Goal: Information Seeking & Learning: Learn about a topic

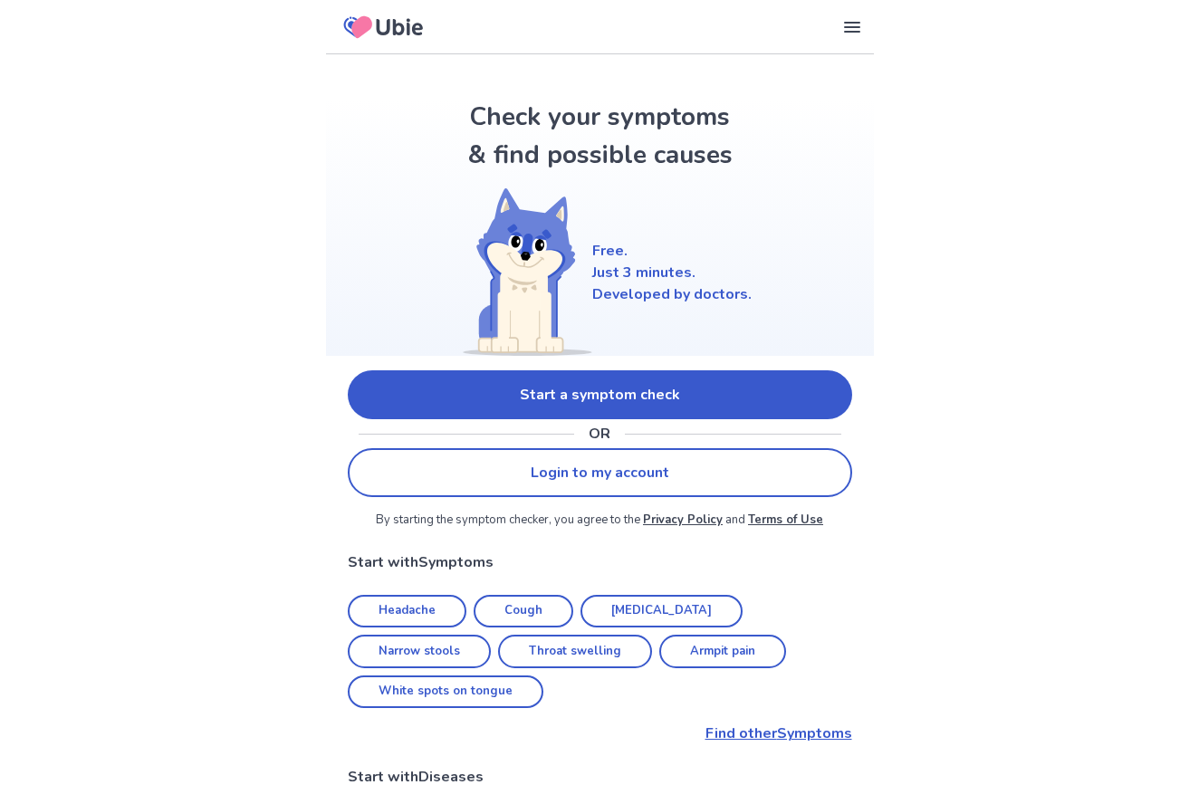
click at [540, 379] on link "Start a symptom check" at bounding box center [600, 394] width 504 height 49
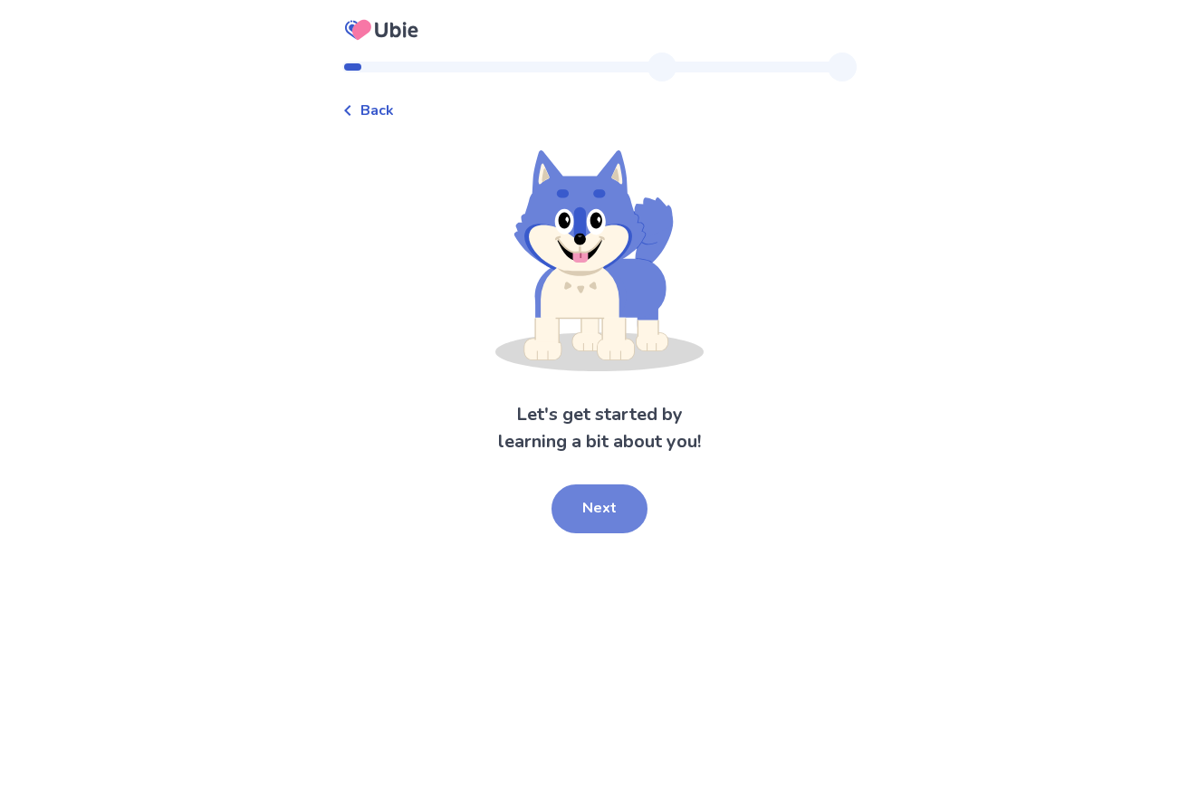
click at [605, 517] on button "Next" at bounding box center [599, 508] width 96 height 49
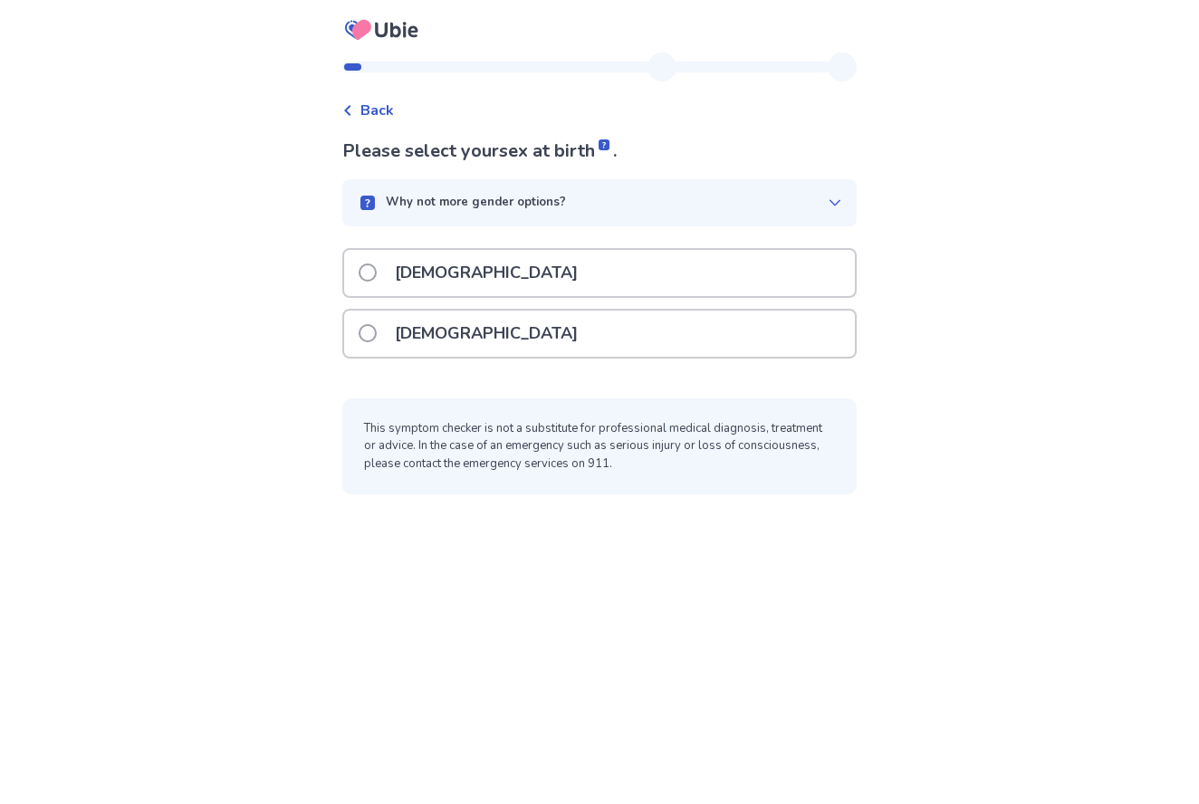
click at [377, 274] on span at bounding box center [367, 272] width 18 height 18
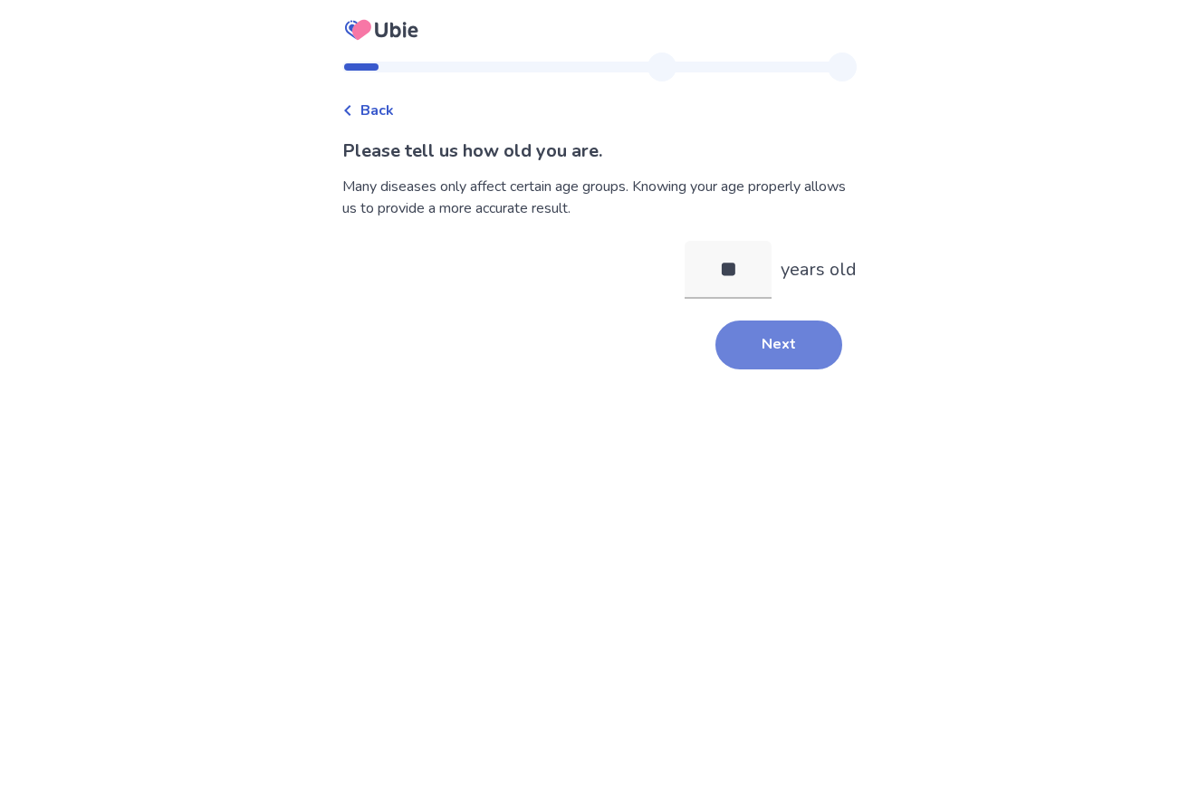
type input "**"
click at [775, 339] on button "Next" at bounding box center [778, 344] width 127 height 49
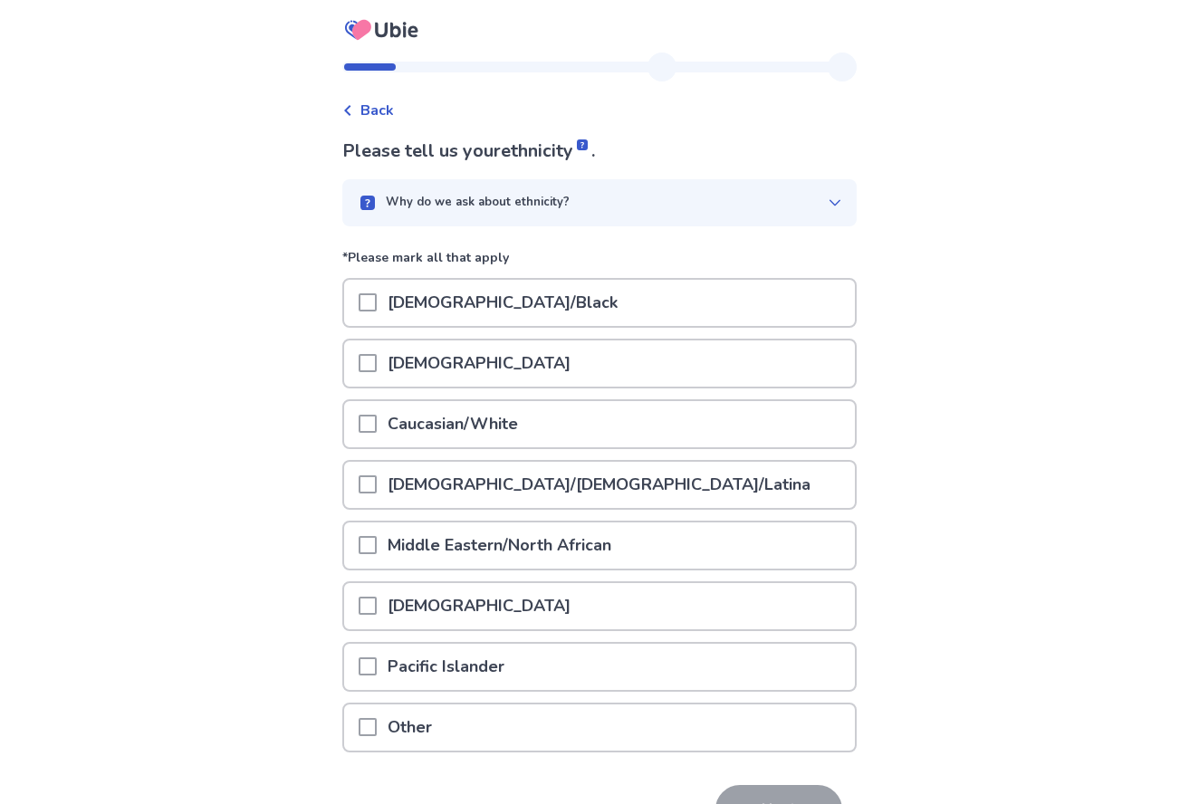
click at [377, 422] on span at bounding box center [367, 424] width 18 height 18
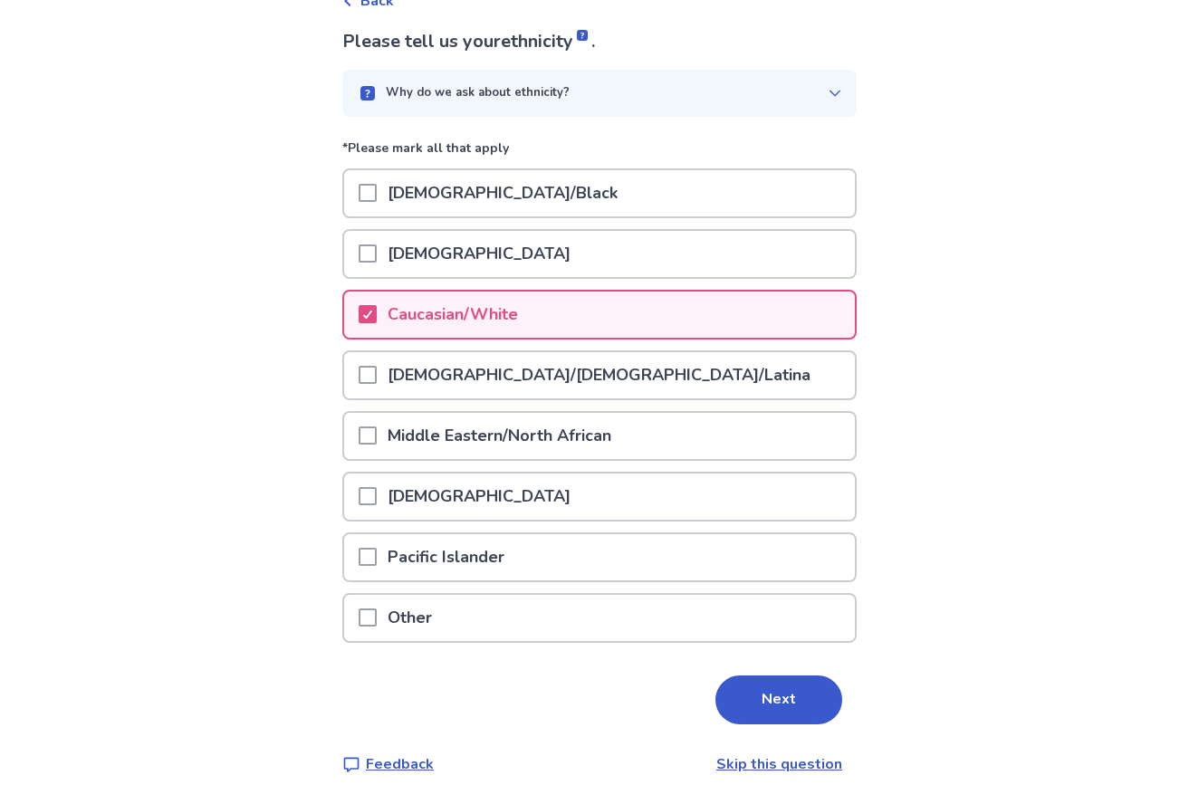
scroll to position [109, 0]
click at [779, 696] on button "Next" at bounding box center [778, 700] width 127 height 49
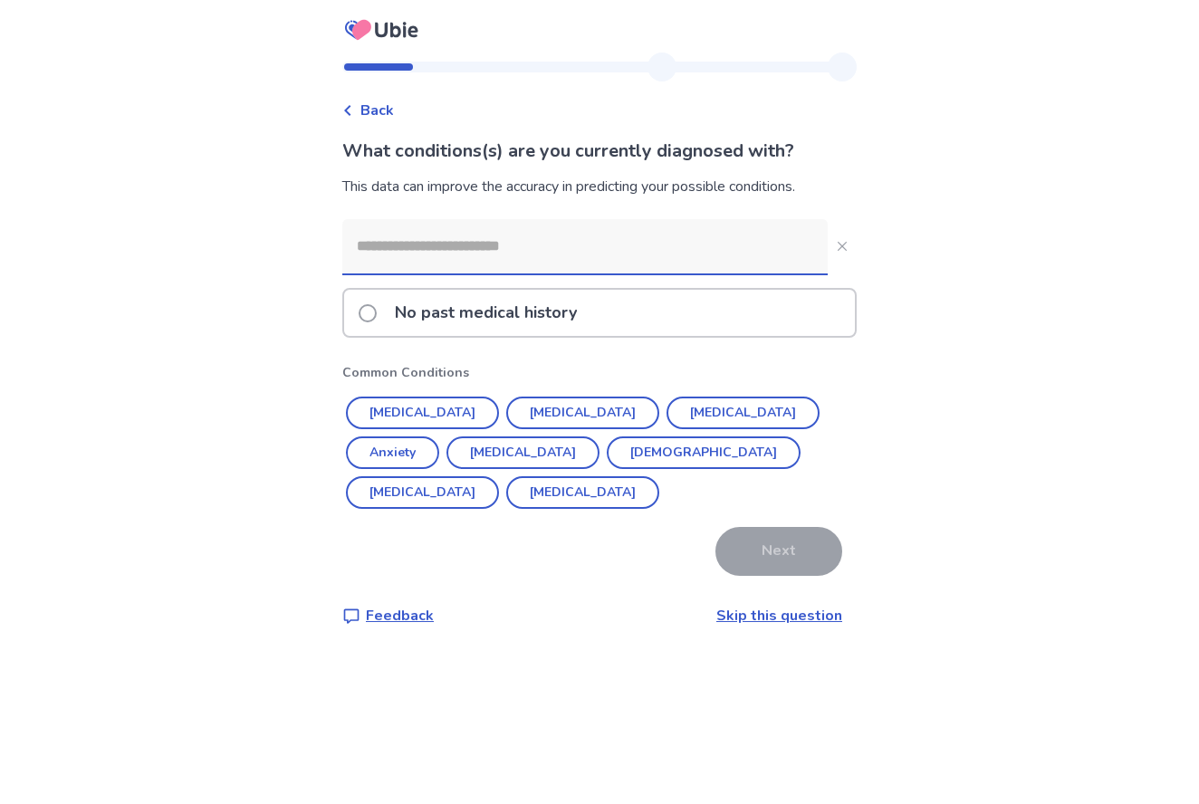
click at [377, 310] on span at bounding box center [367, 313] width 18 height 18
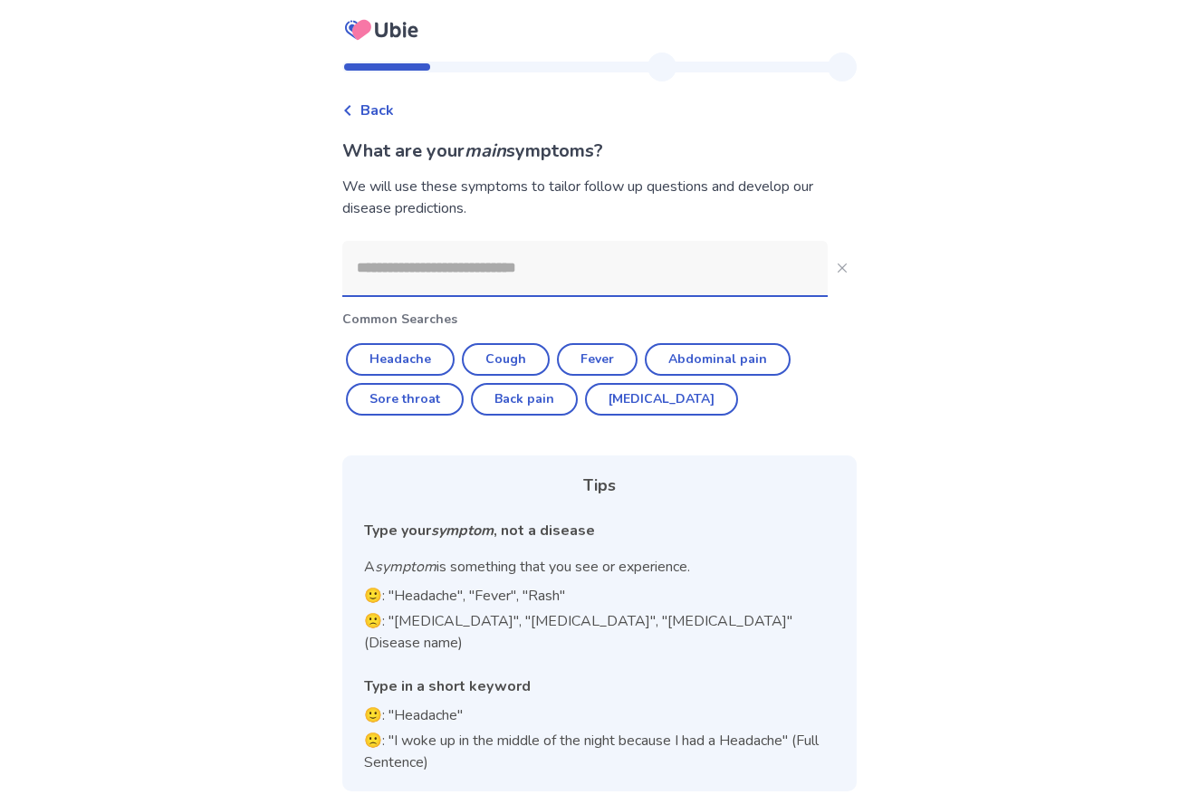
click at [521, 274] on input at bounding box center [584, 268] width 485 height 54
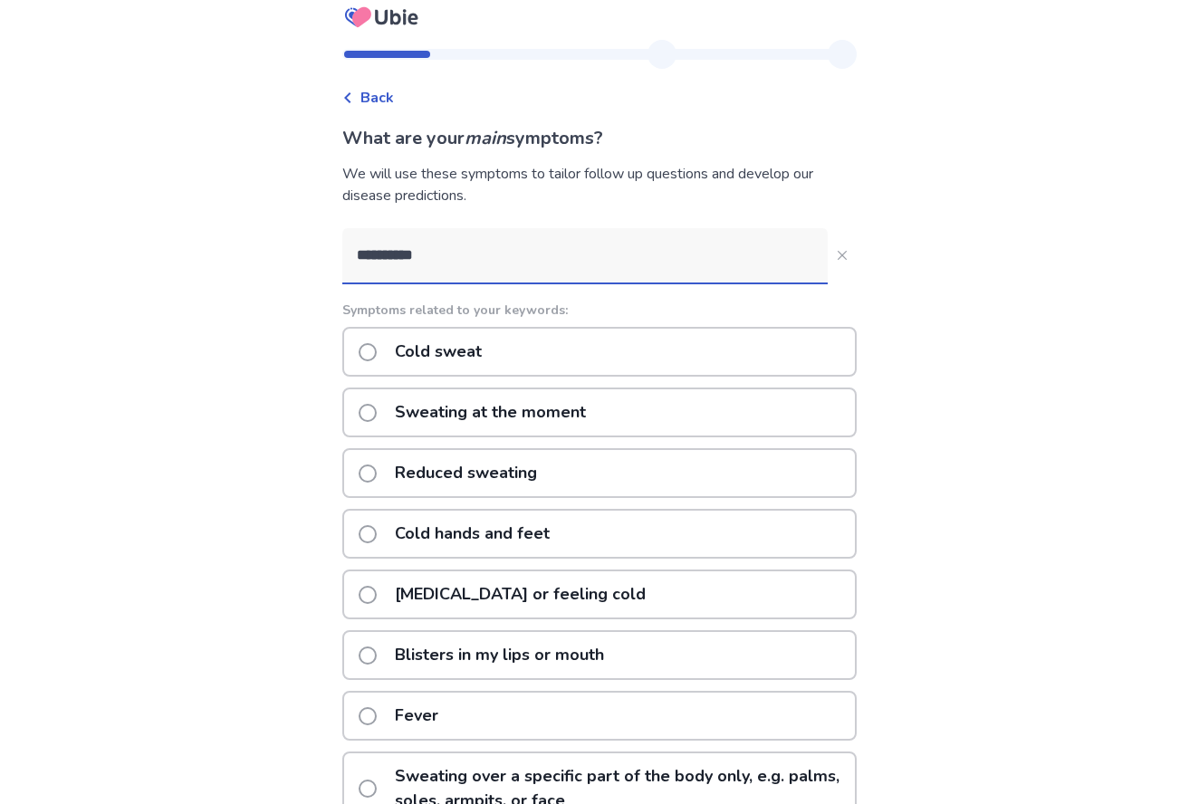
scroll to position [8, 0]
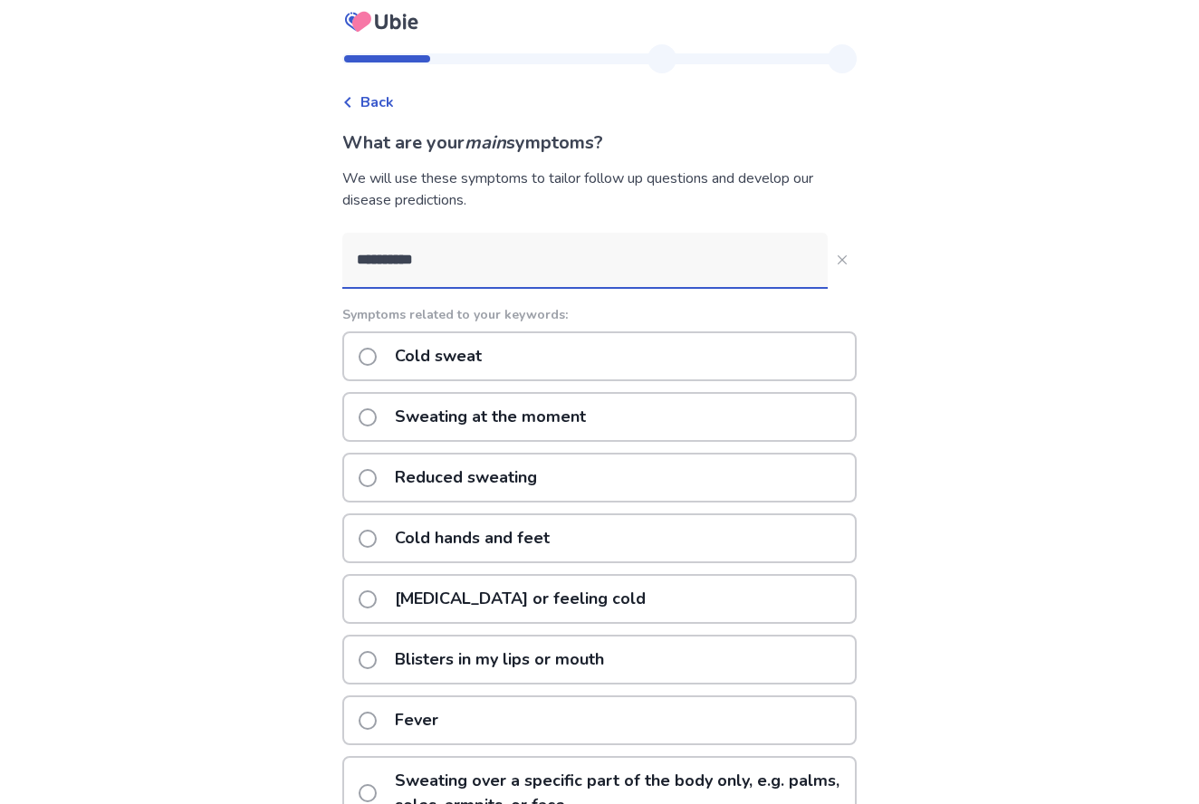
type input "**********"
click at [376, 353] on span at bounding box center [367, 357] width 18 height 18
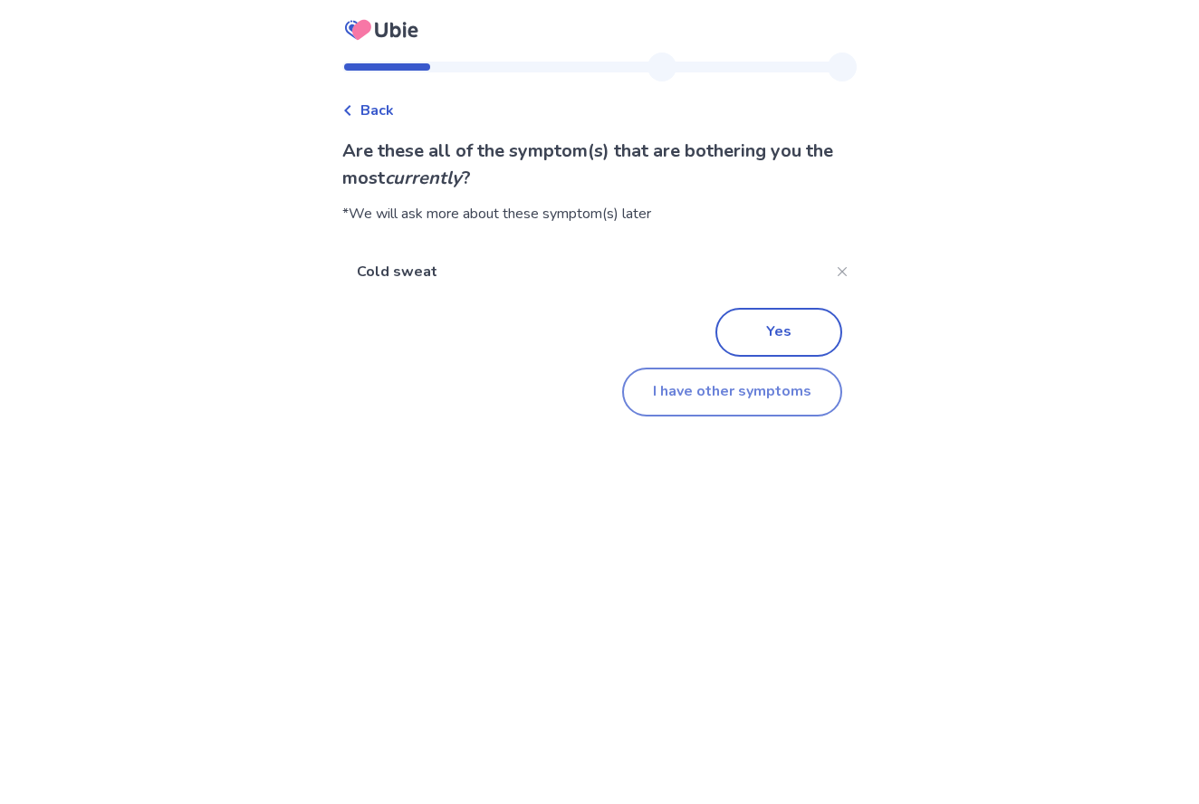
click at [718, 386] on button "I have other symptoms" at bounding box center [732, 392] width 220 height 49
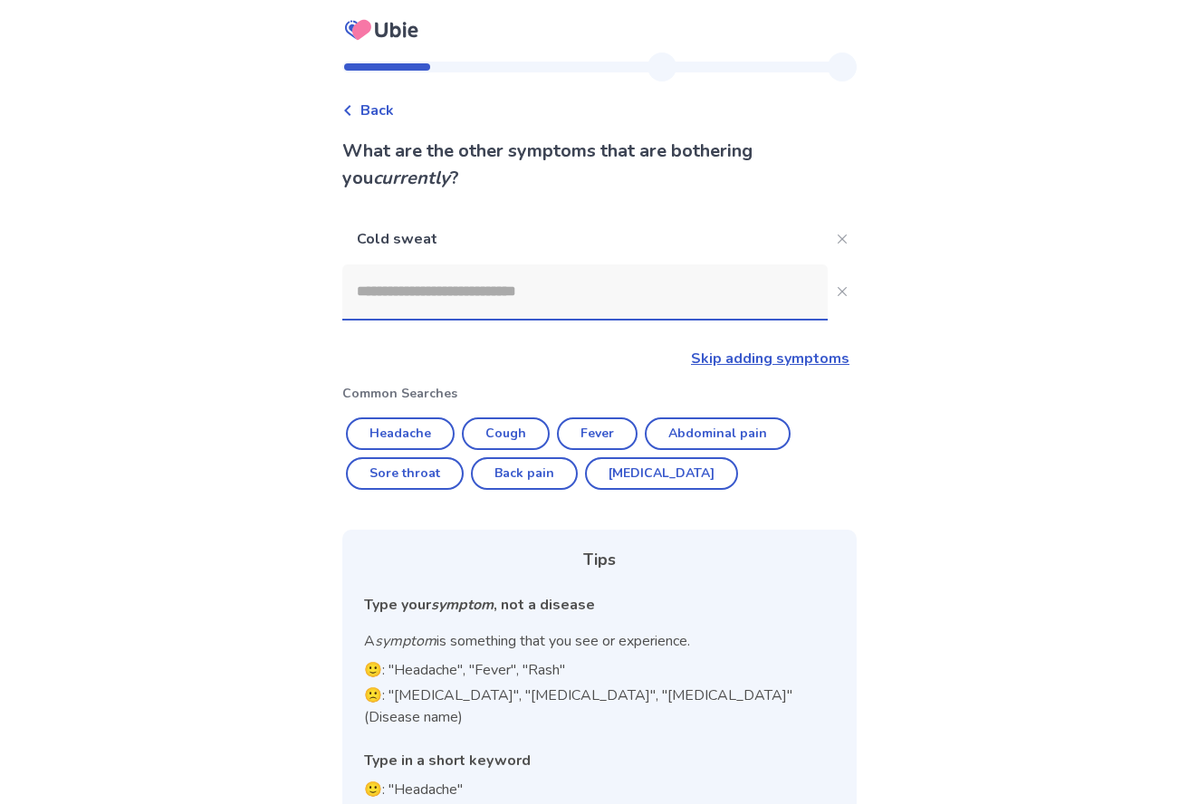
scroll to position [8, 0]
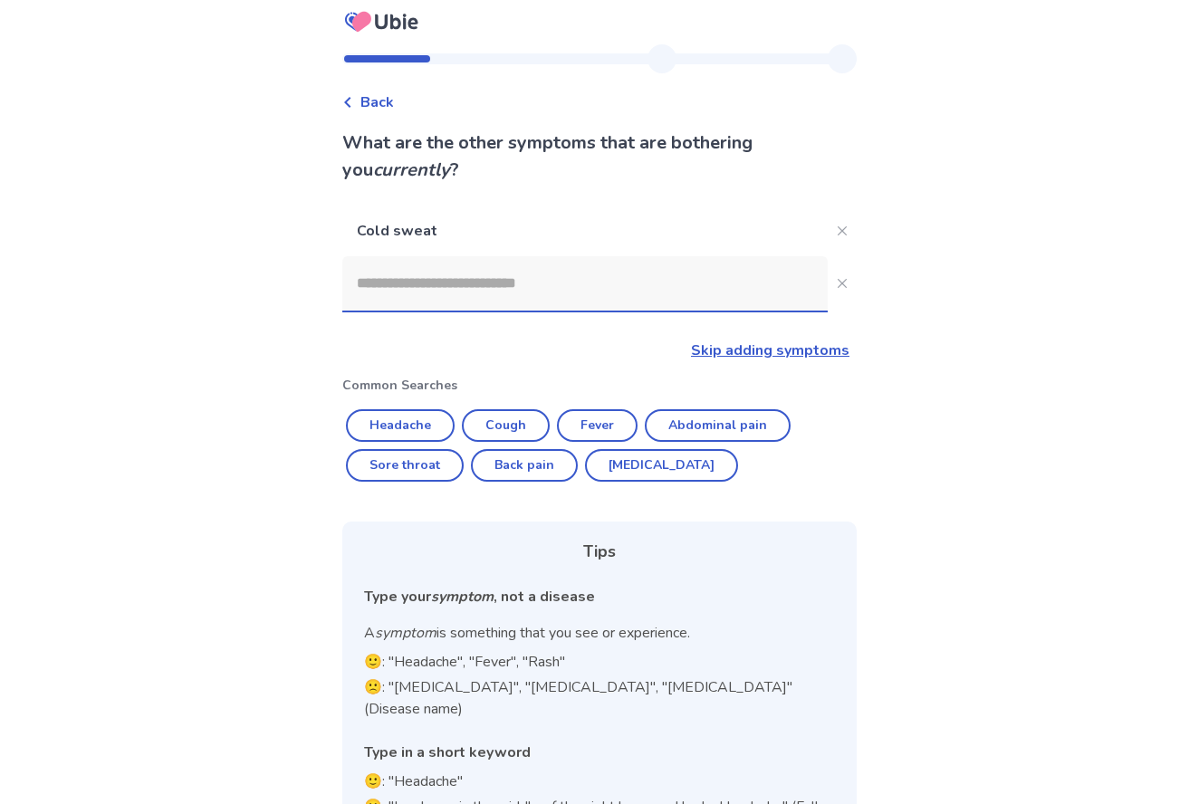
click at [420, 295] on input at bounding box center [584, 283] width 485 height 54
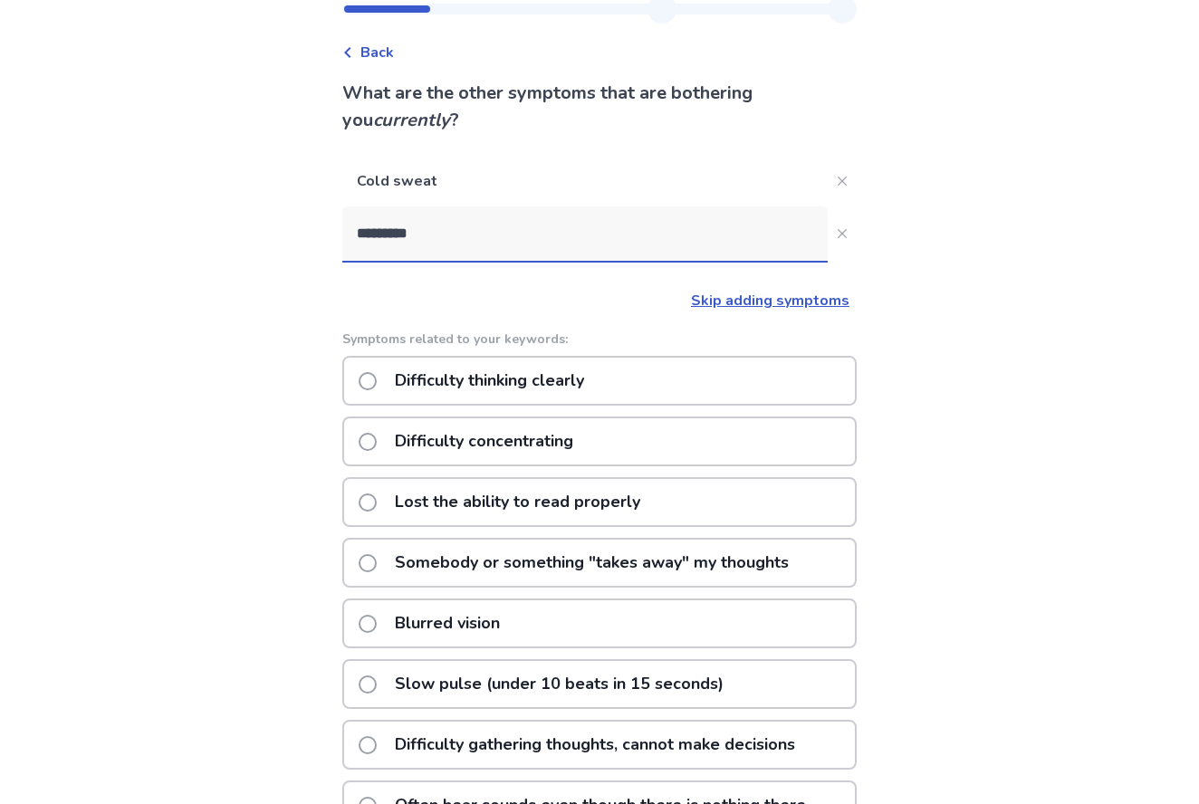
scroll to position [50, 0]
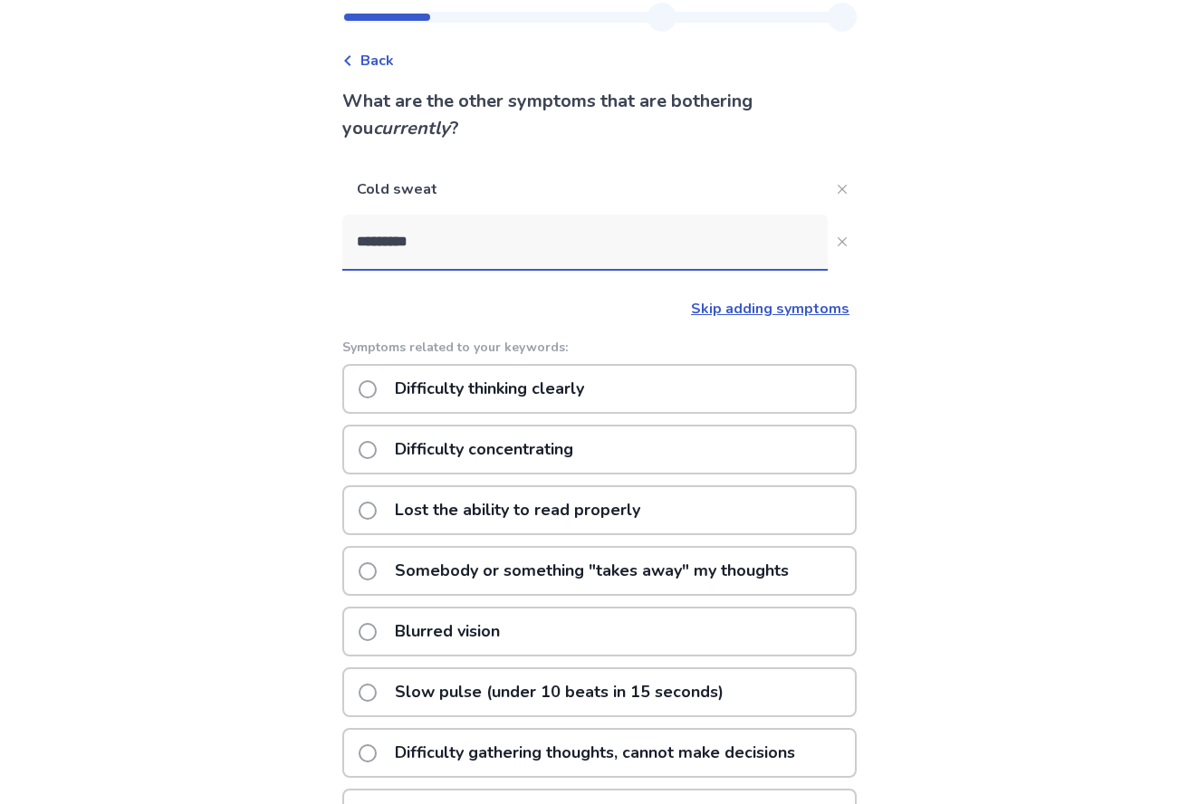
drag, startPoint x: 446, startPoint y: 241, endPoint x: 319, endPoint y: 236, distance: 127.7
click at [320, 237] on div "Back What are the other symptoms that are bothering you currently ? Cold sweat …" at bounding box center [599, 470] width 1199 height 1040
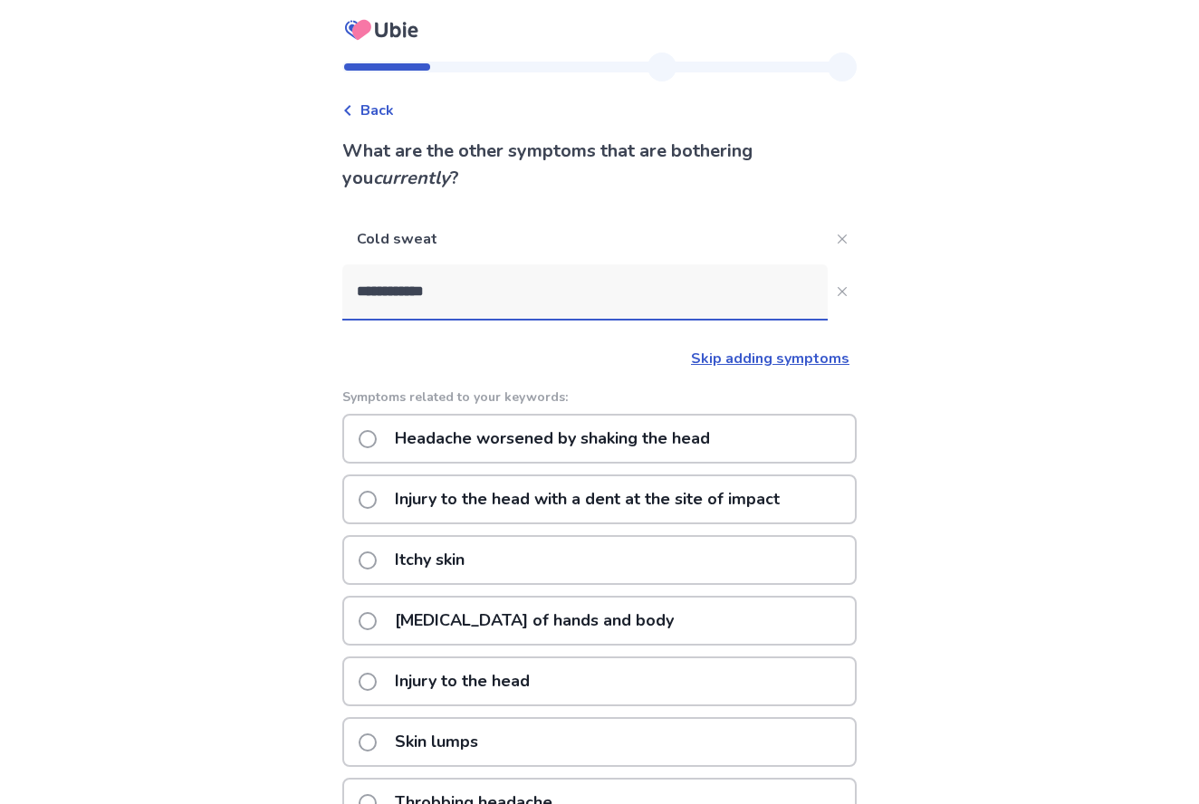
drag, startPoint x: 461, startPoint y: 295, endPoint x: 345, endPoint y: 287, distance: 116.2
click at [345, 287] on div "**********" at bounding box center [599, 577] width 543 height 1048
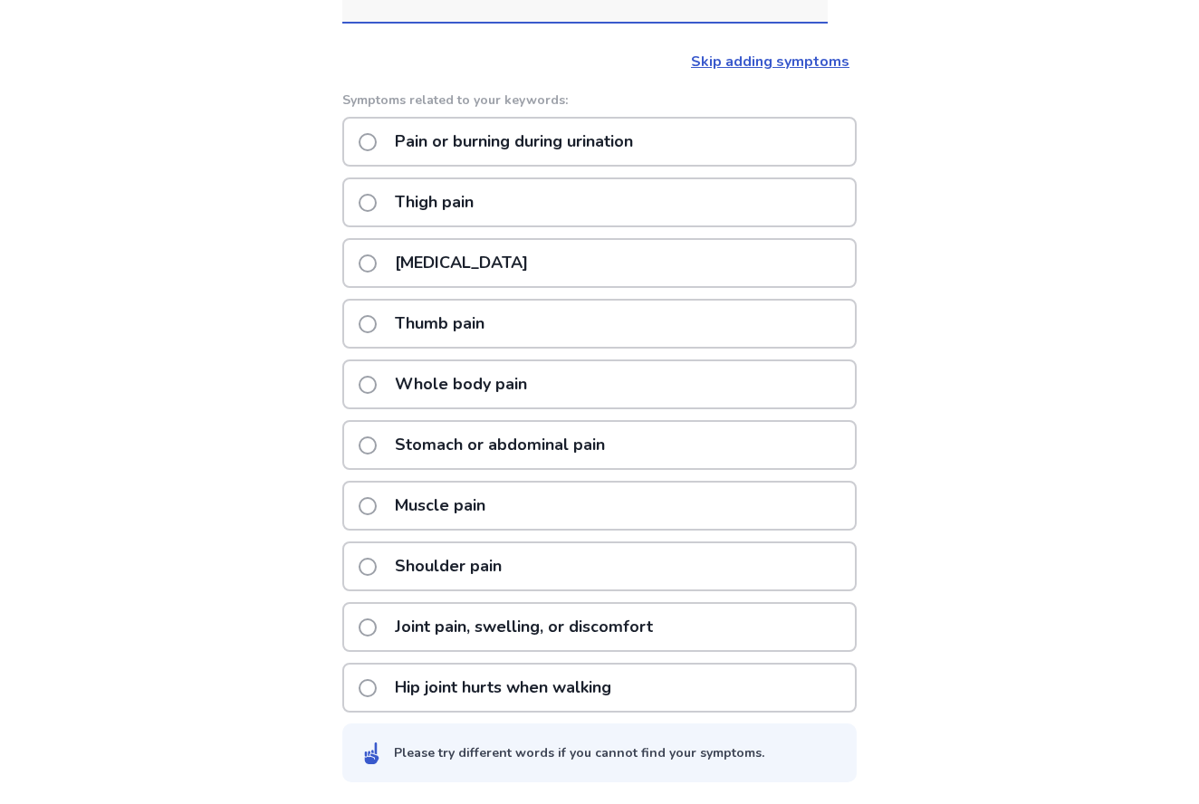
scroll to position [297, 0]
type input "*****"
click at [377, 386] on span at bounding box center [367, 385] width 18 height 18
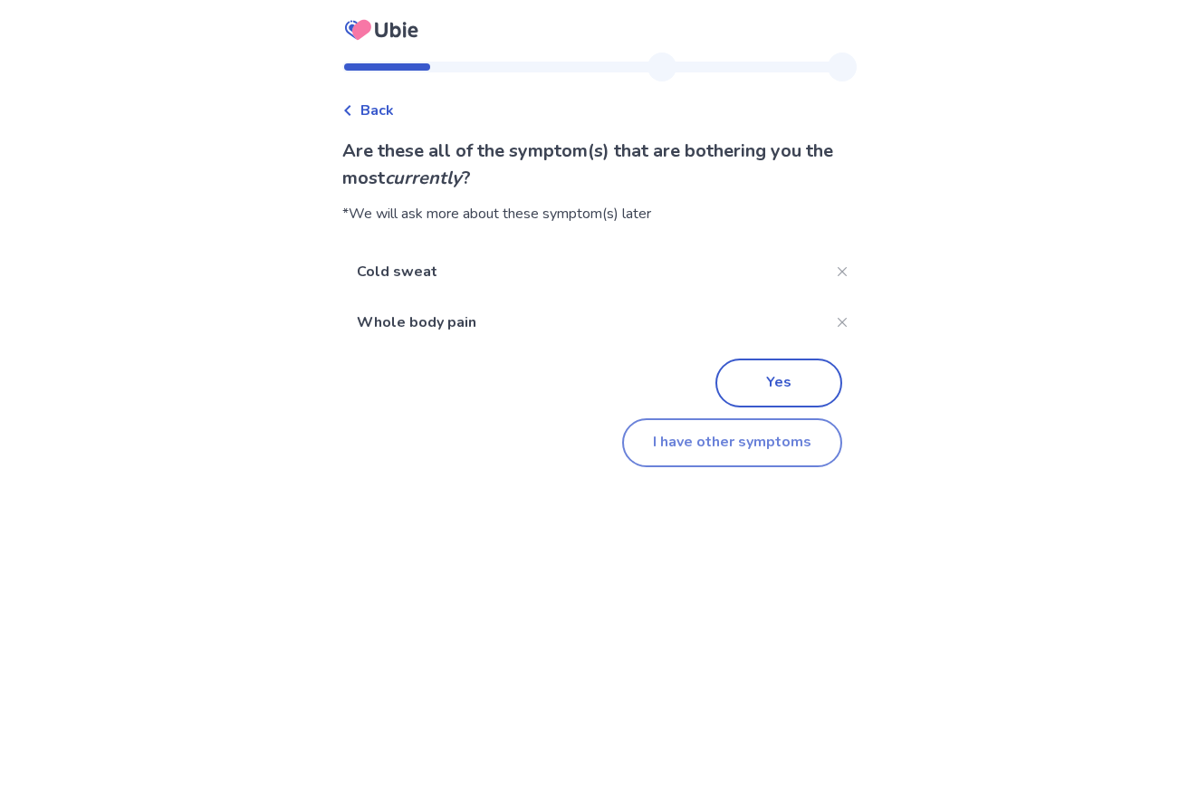
click at [708, 444] on button "I have other symptoms" at bounding box center [732, 442] width 220 height 49
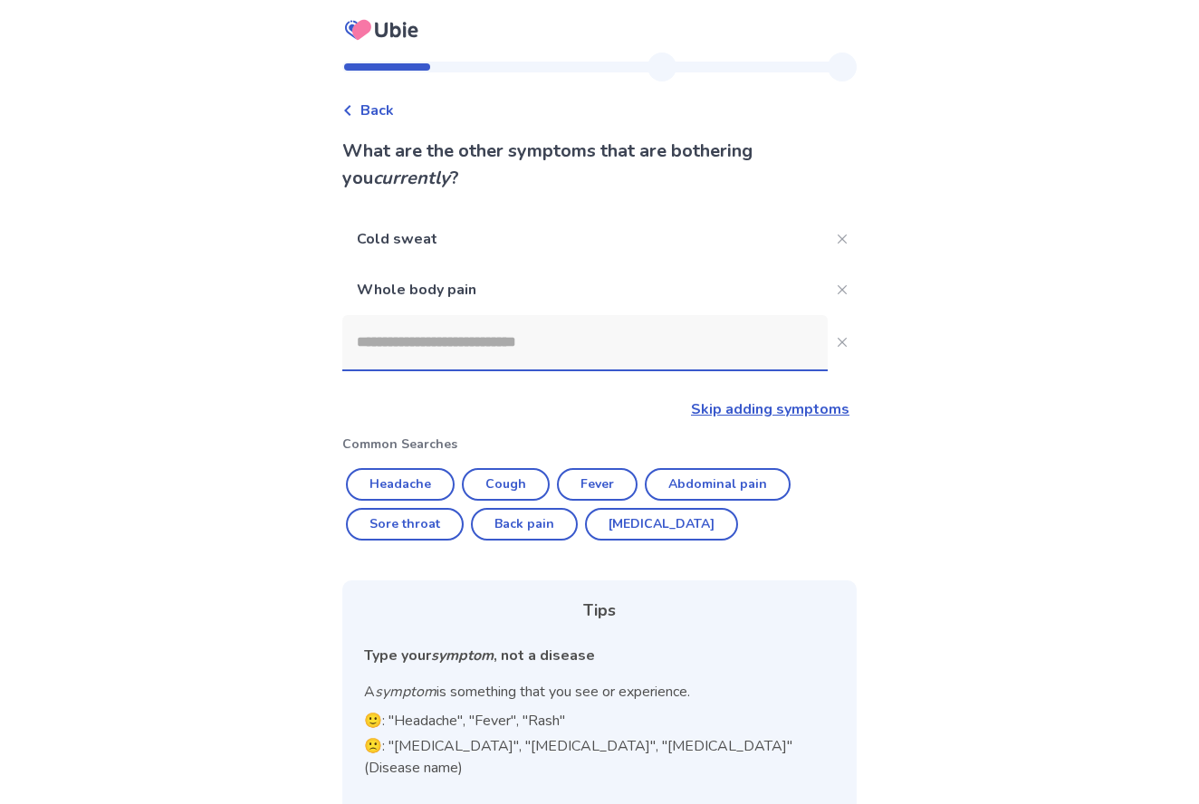
scroll to position [112, 0]
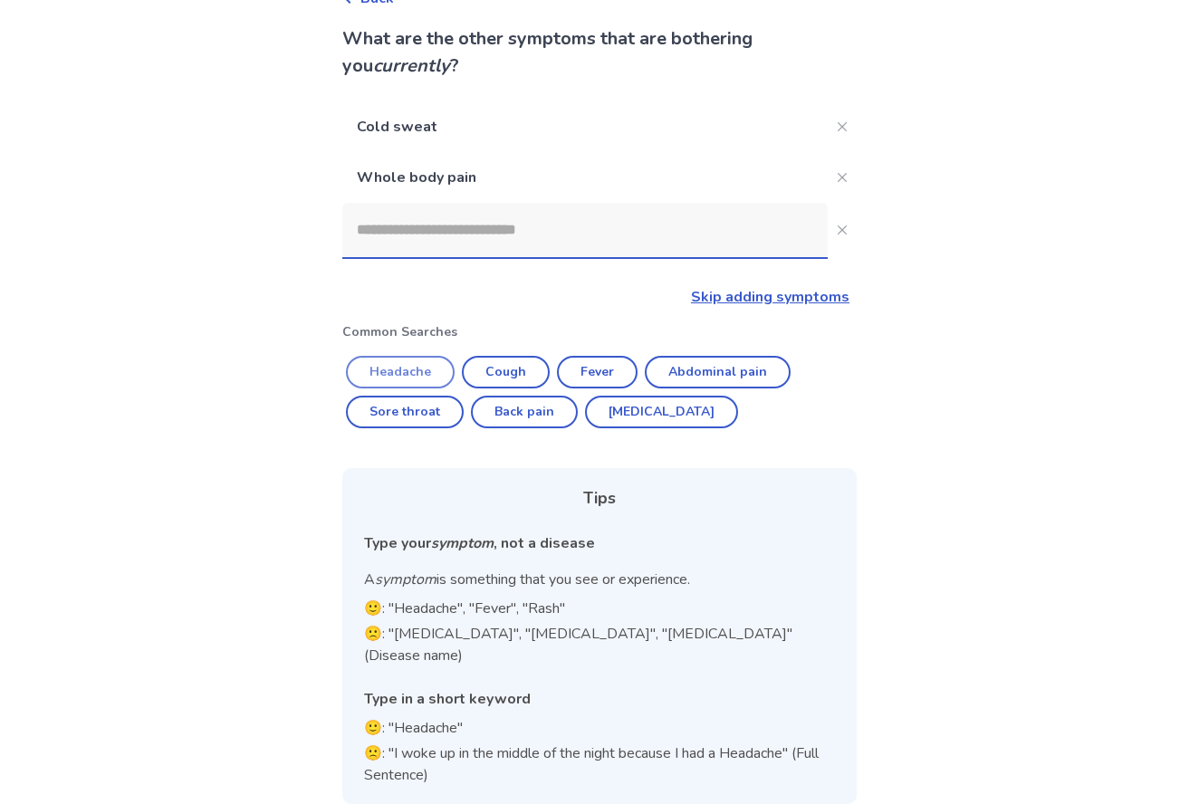
click at [419, 371] on button "Headache" at bounding box center [400, 372] width 109 height 33
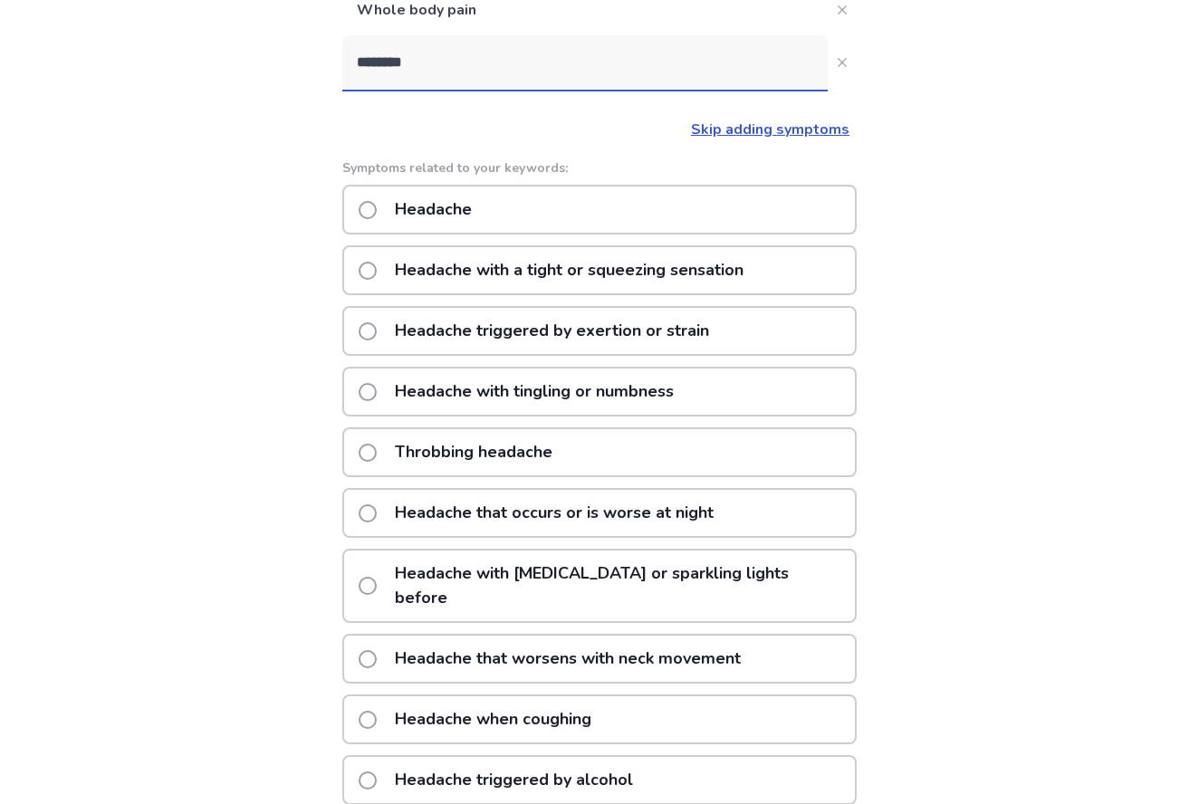
scroll to position [285, 0]
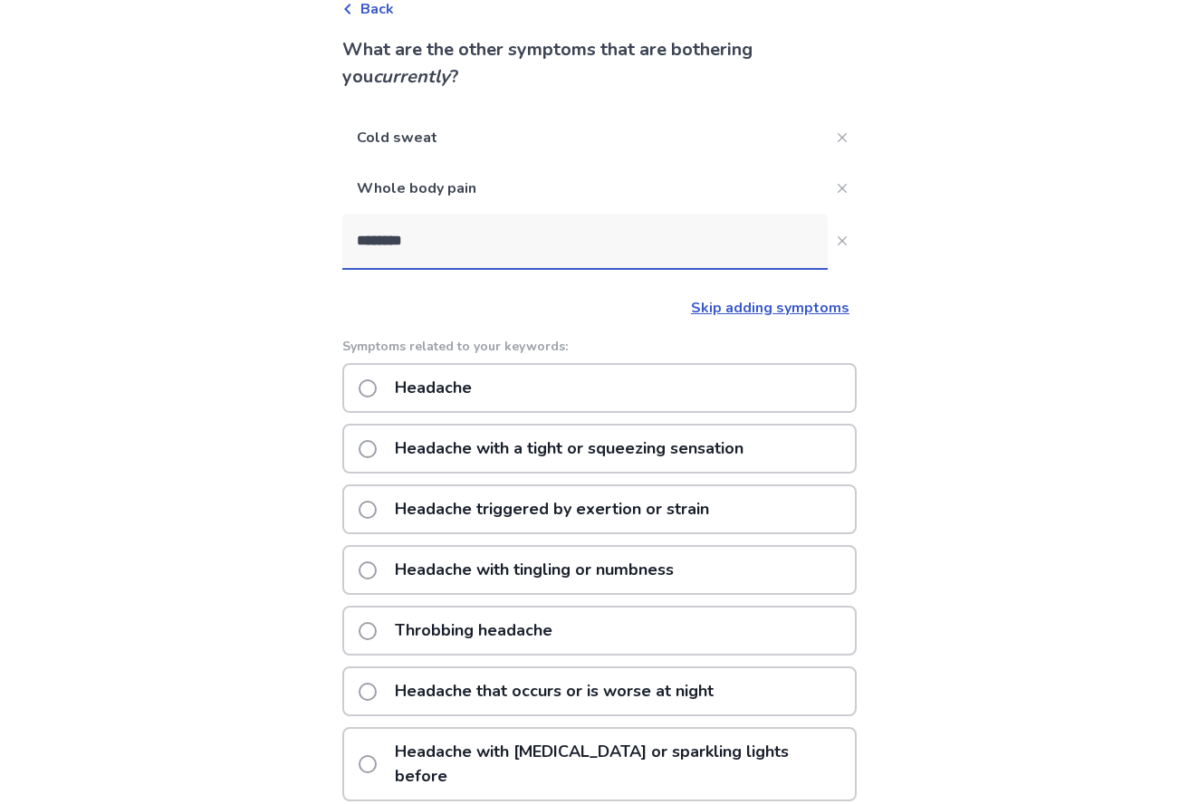
click at [466, 258] on input "********" at bounding box center [584, 241] width 485 height 54
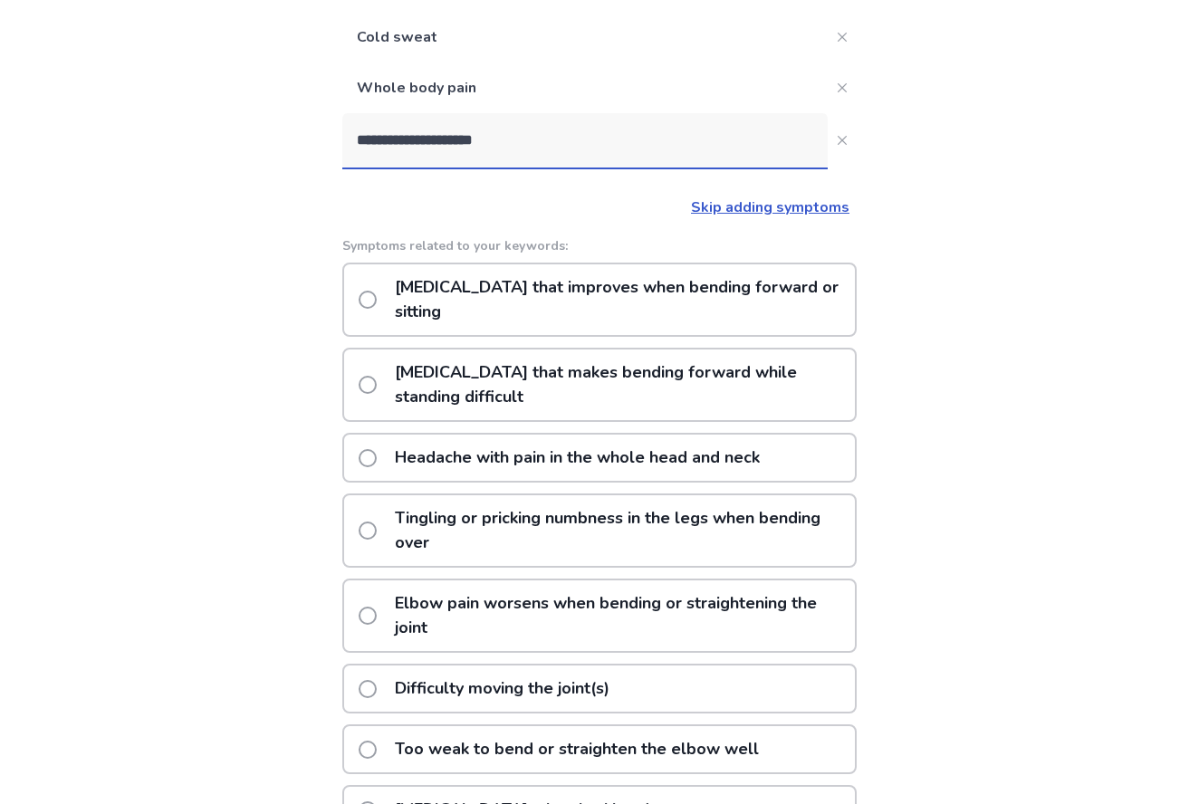
scroll to position [199, 0]
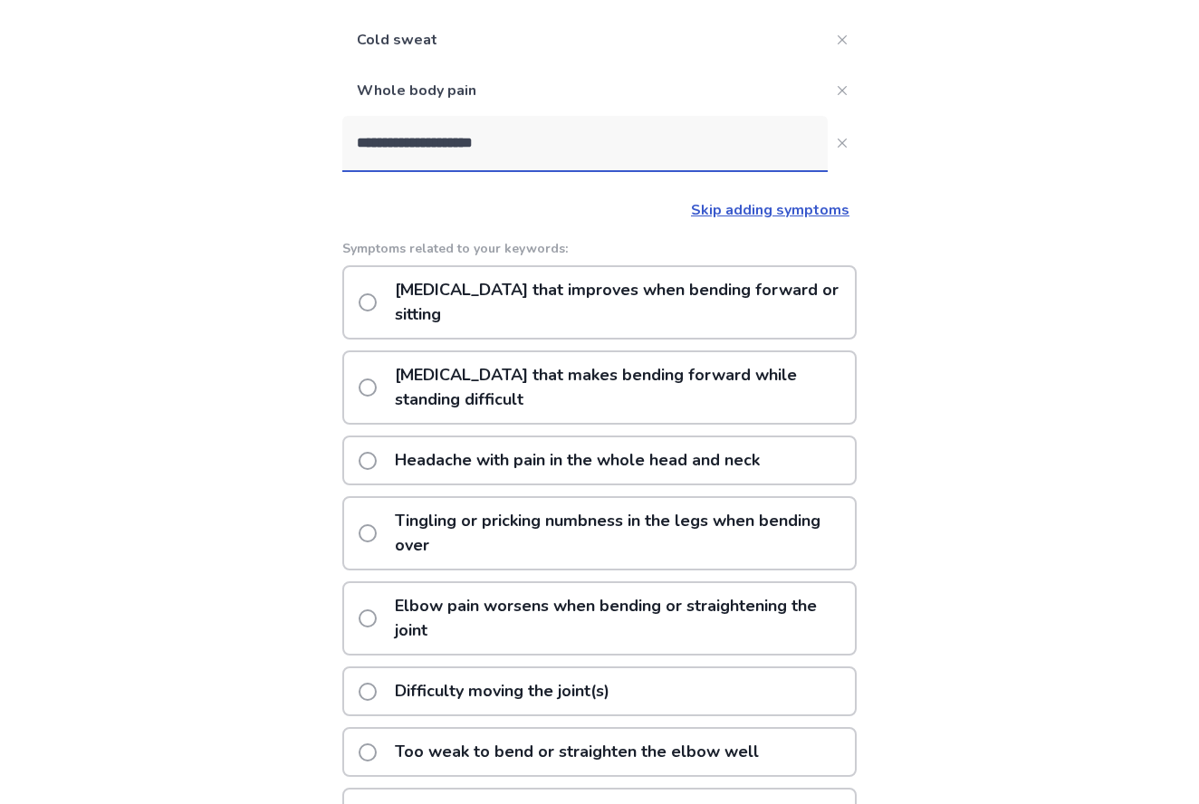
click at [575, 144] on input "**********" at bounding box center [584, 143] width 485 height 54
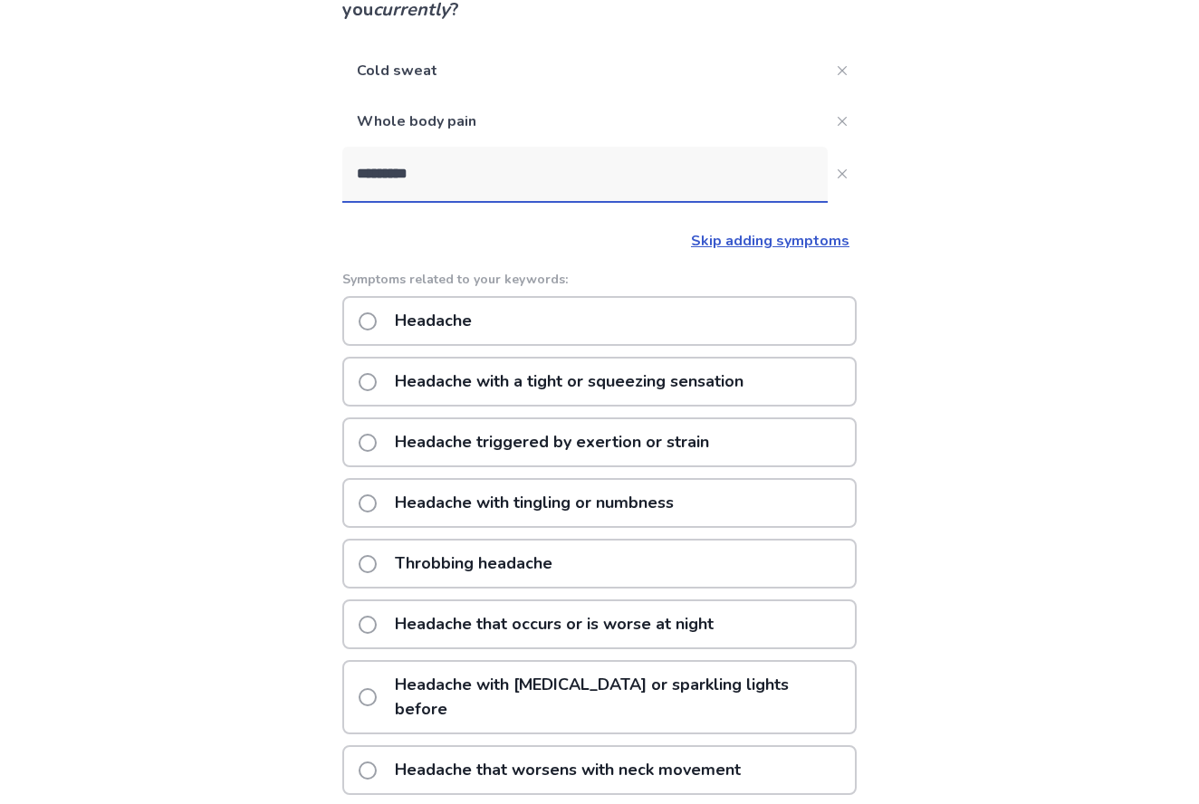
scroll to position [171, 0]
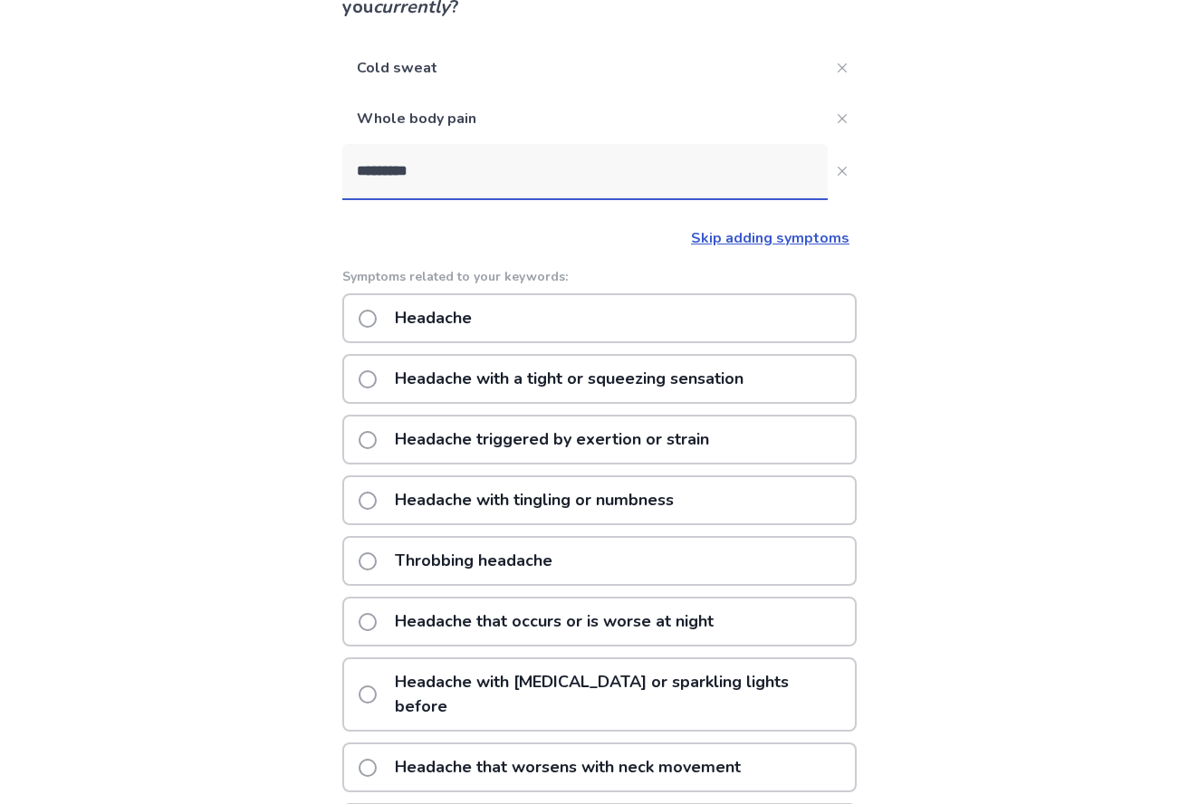
type input "********"
click at [377, 443] on span at bounding box center [367, 440] width 18 height 18
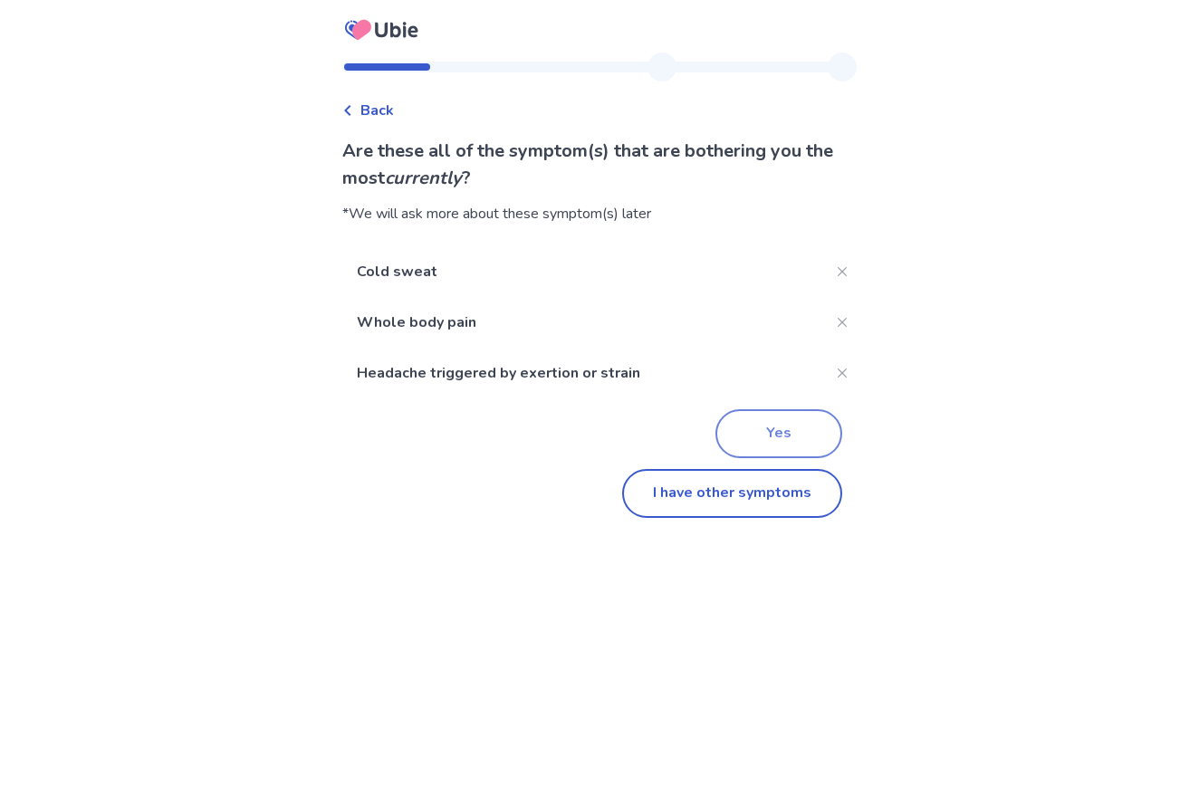
click at [787, 430] on button "Yes" at bounding box center [778, 433] width 127 height 49
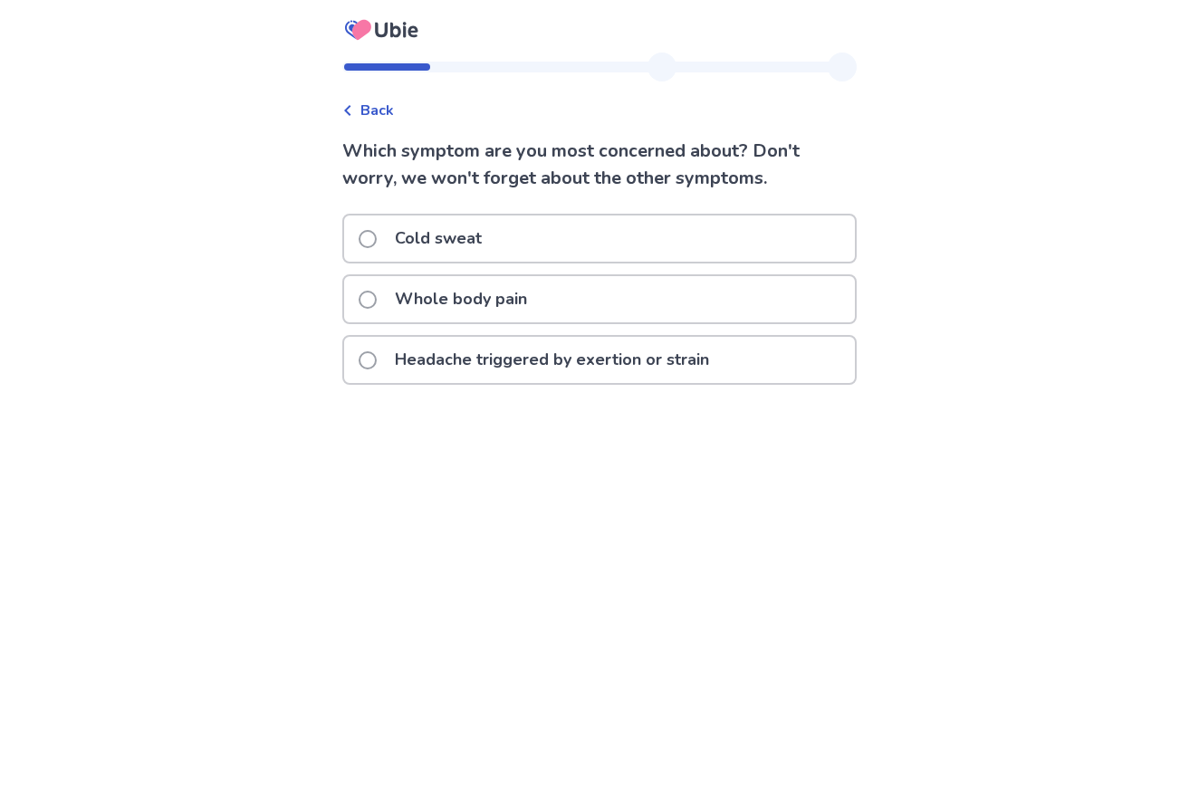
click at [377, 241] on span at bounding box center [367, 239] width 18 height 18
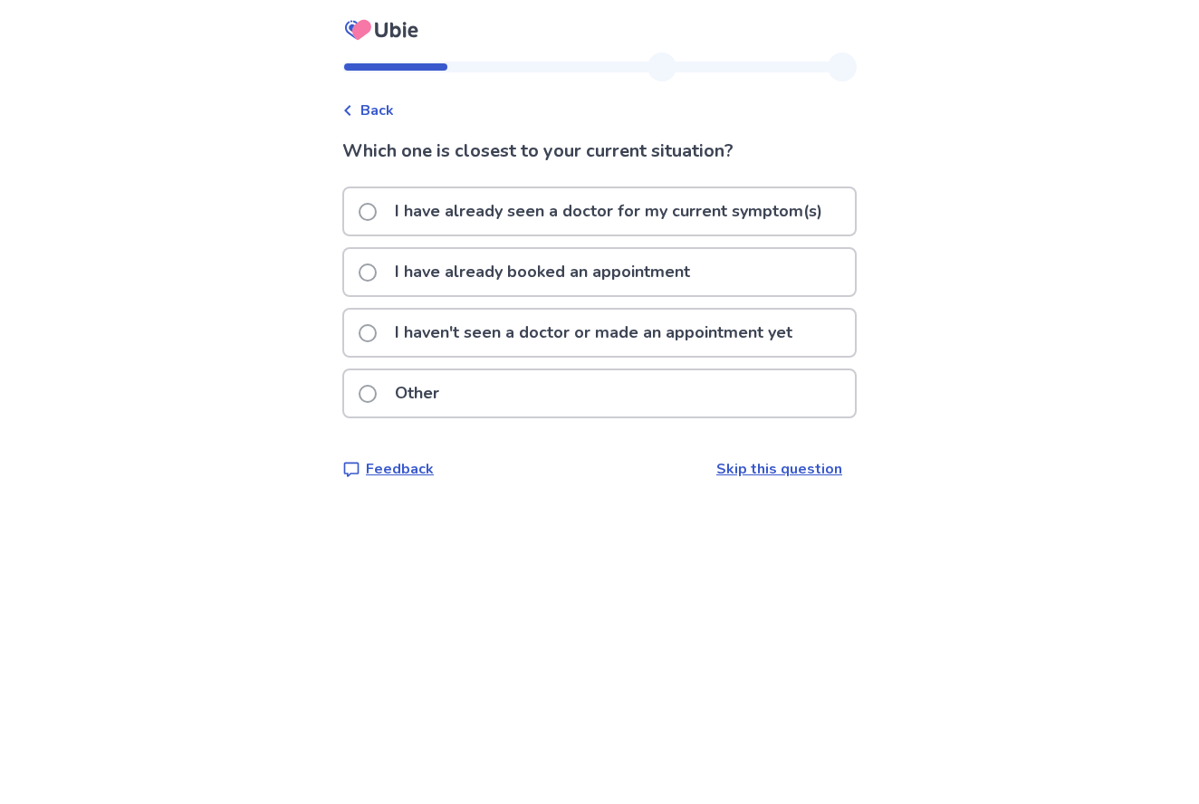
click at [376, 208] on span at bounding box center [367, 212] width 18 height 18
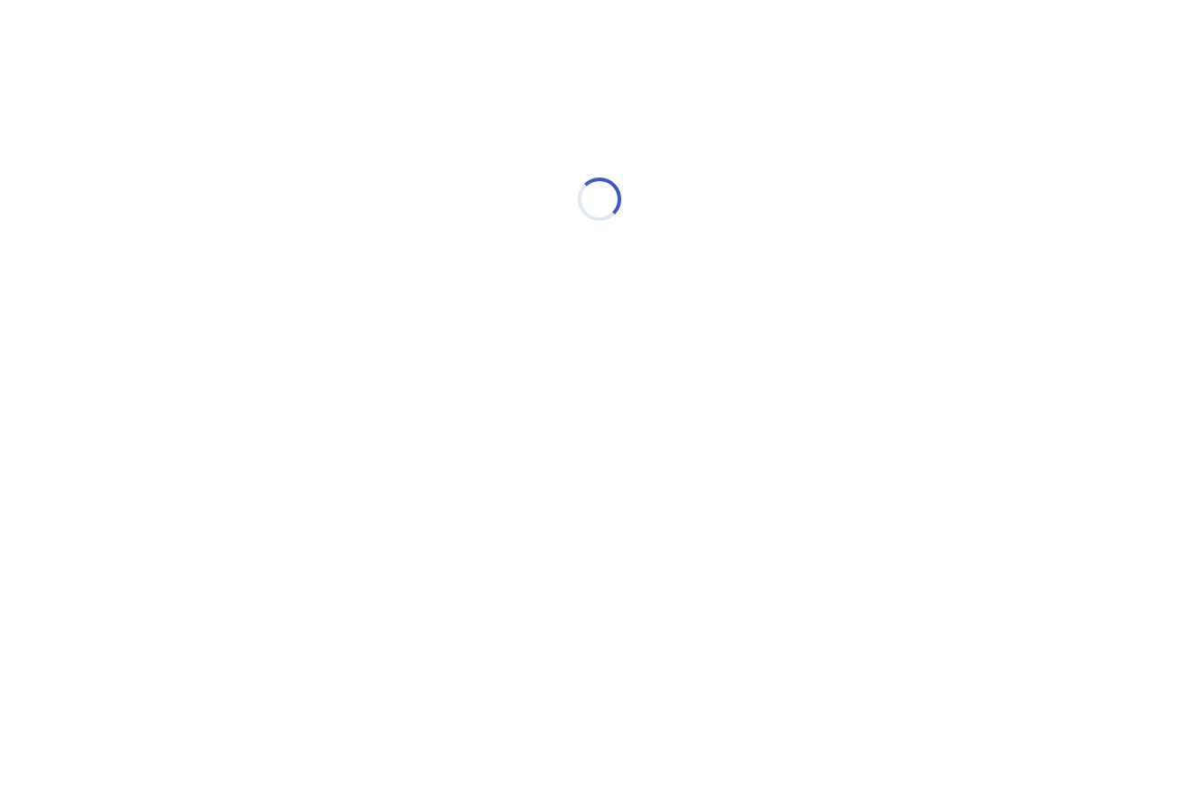
select select "*"
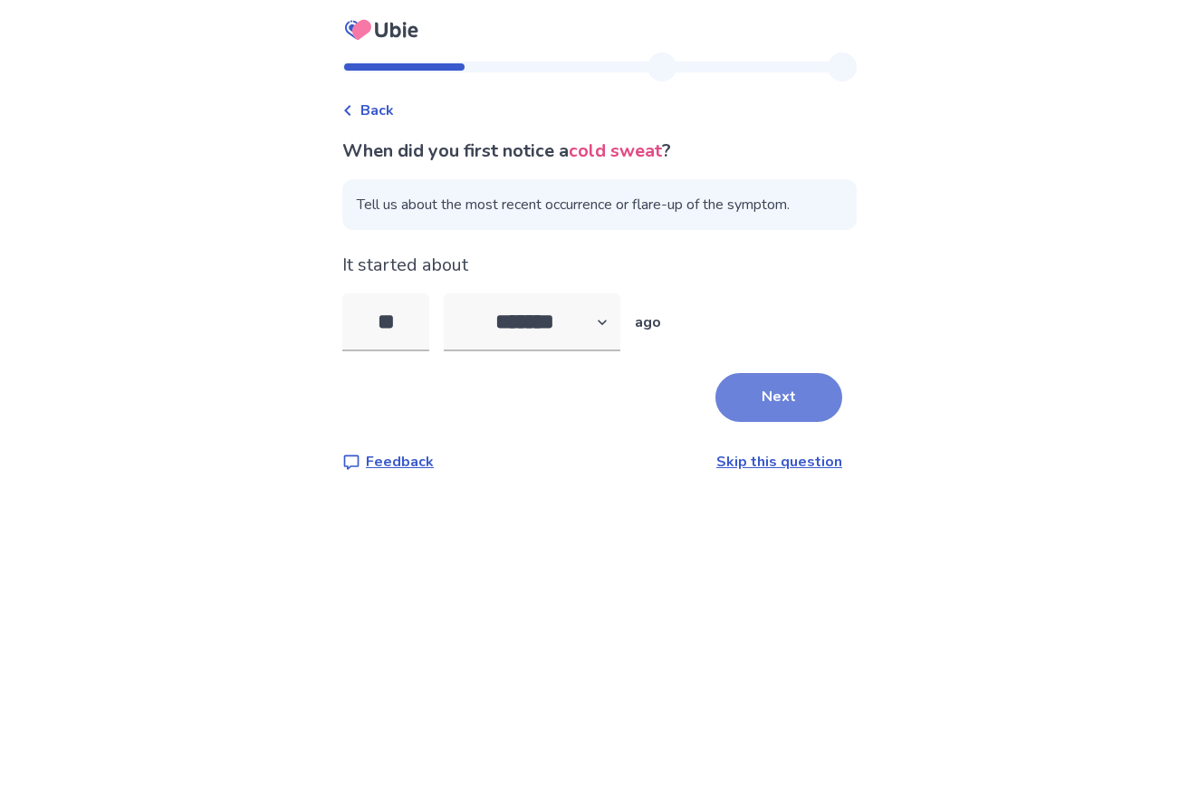
type input "**"
click at [788, 397] on button "Next" at bounding box center [778, 397] width 127 height 49
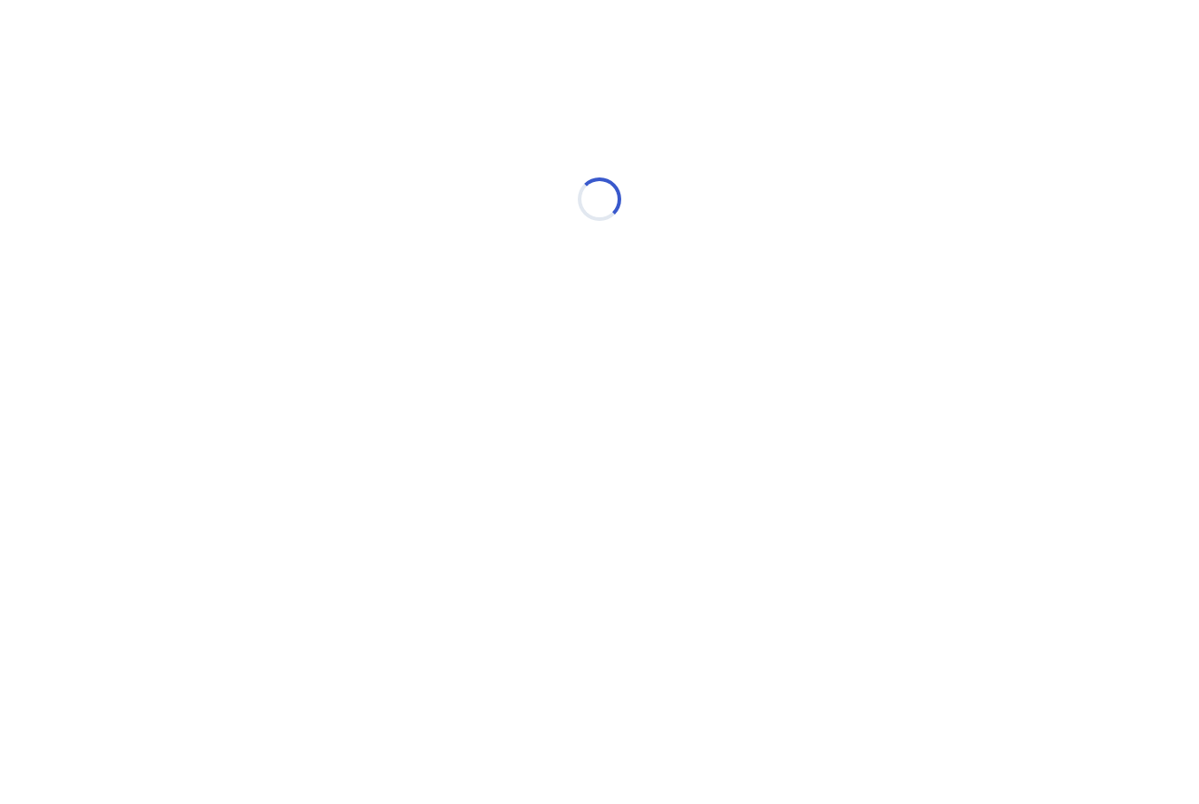
scroll to position [0, 0]
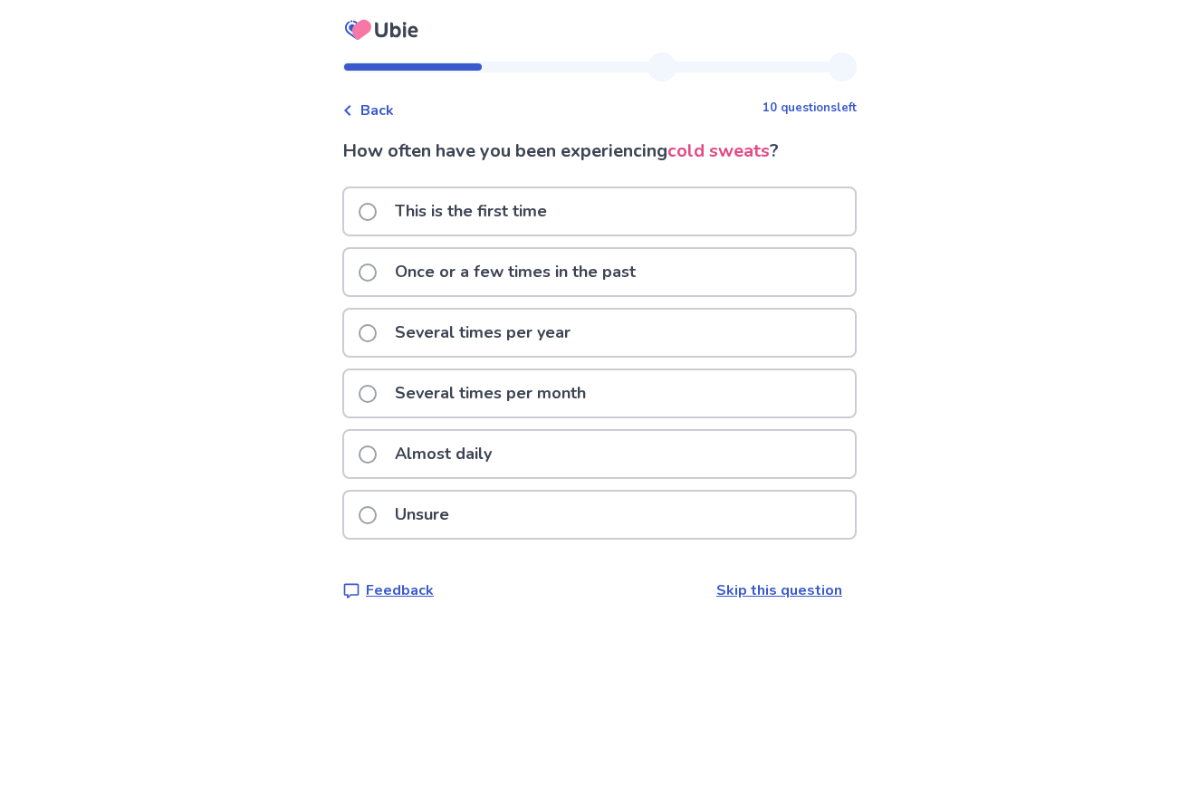
click at [373, 266] on span at bounding box center [367, 272] width 18 height 18
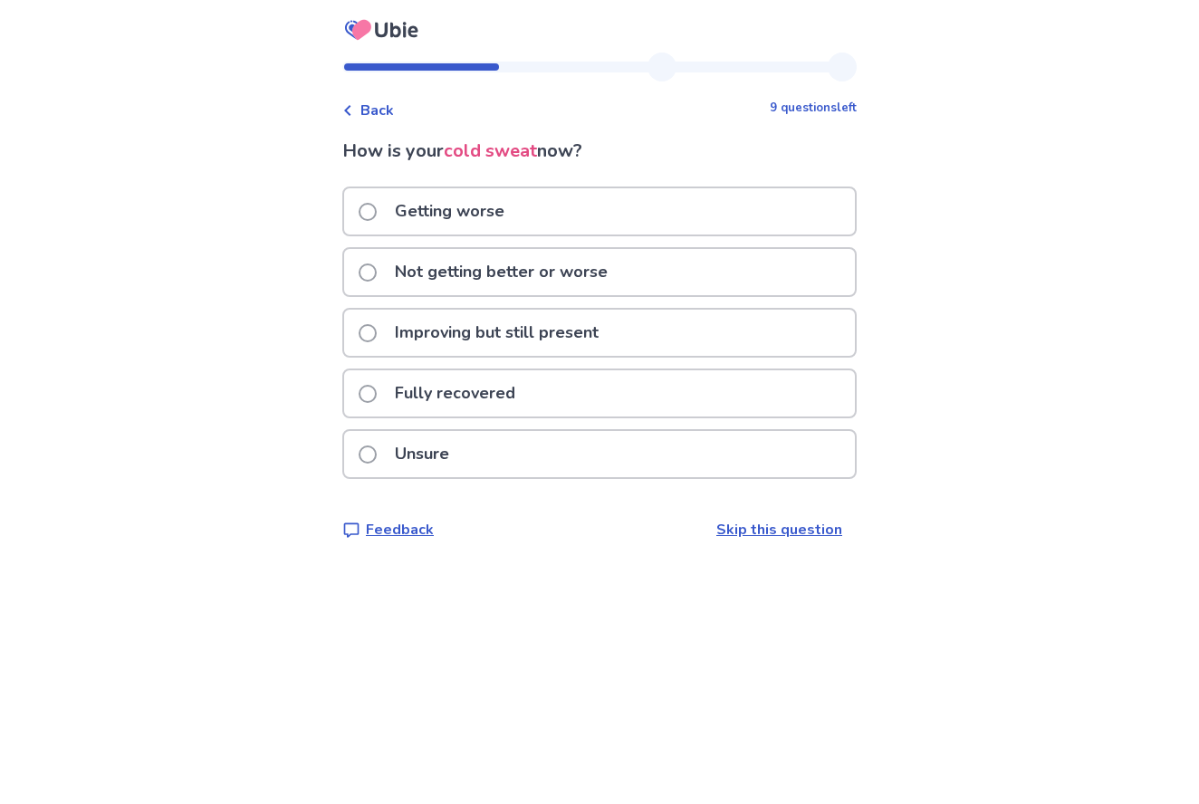
scroll to position [0, 1]
click at [375, 330] on span at bounding box center [367, 333] width 18 height 18
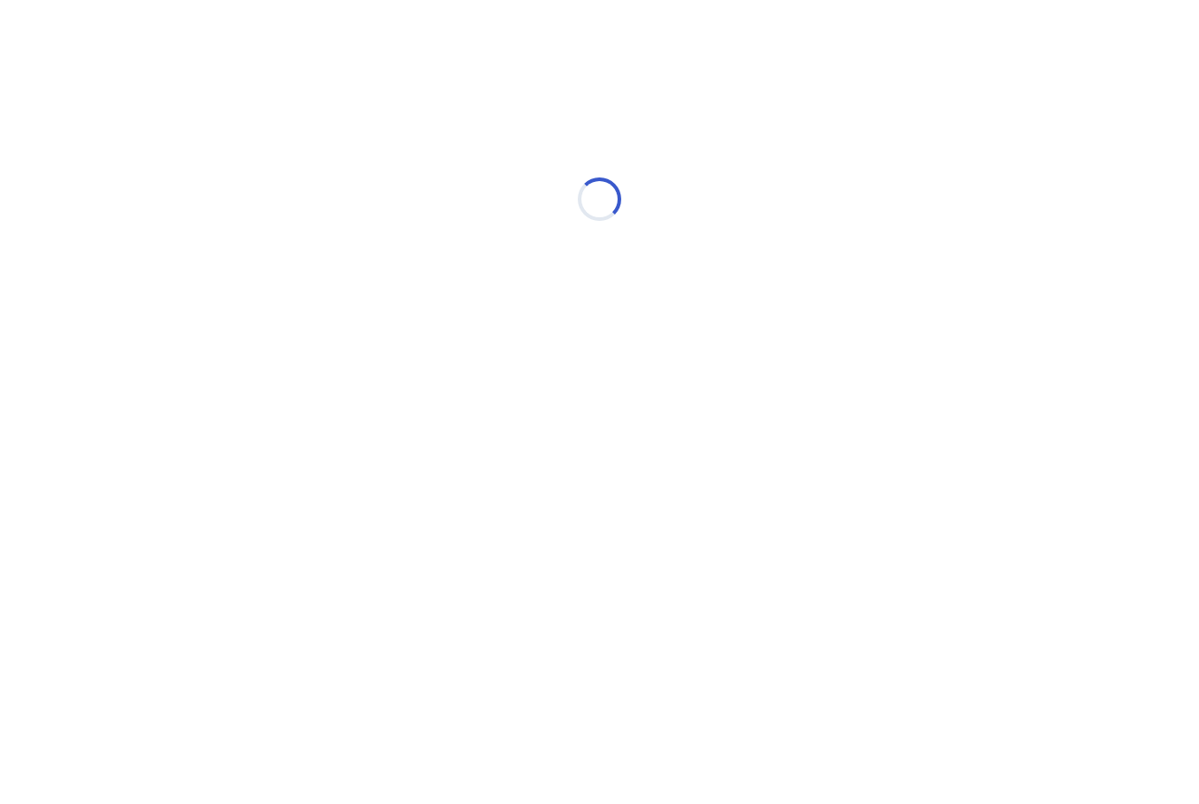
scroll to position [0, 0]
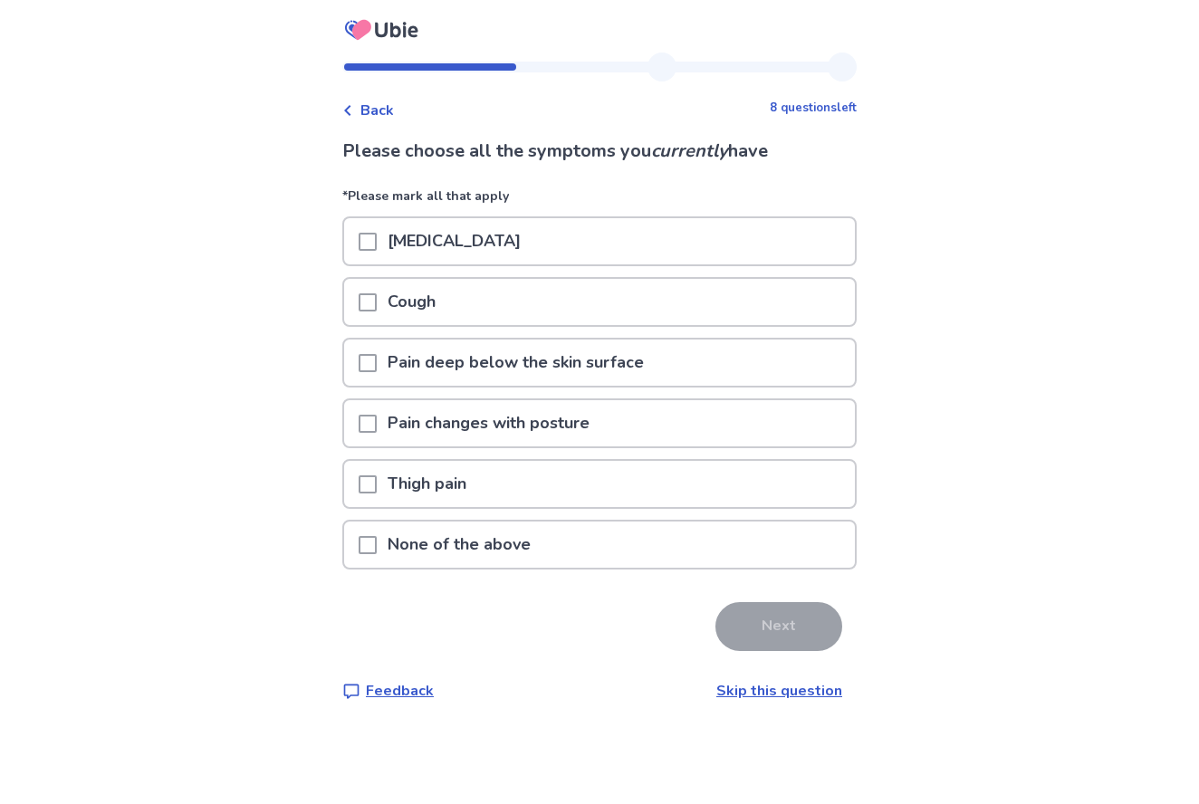
click at [368, 302] on div "Cough" at bounding box center [599, 302] width 511 height 46
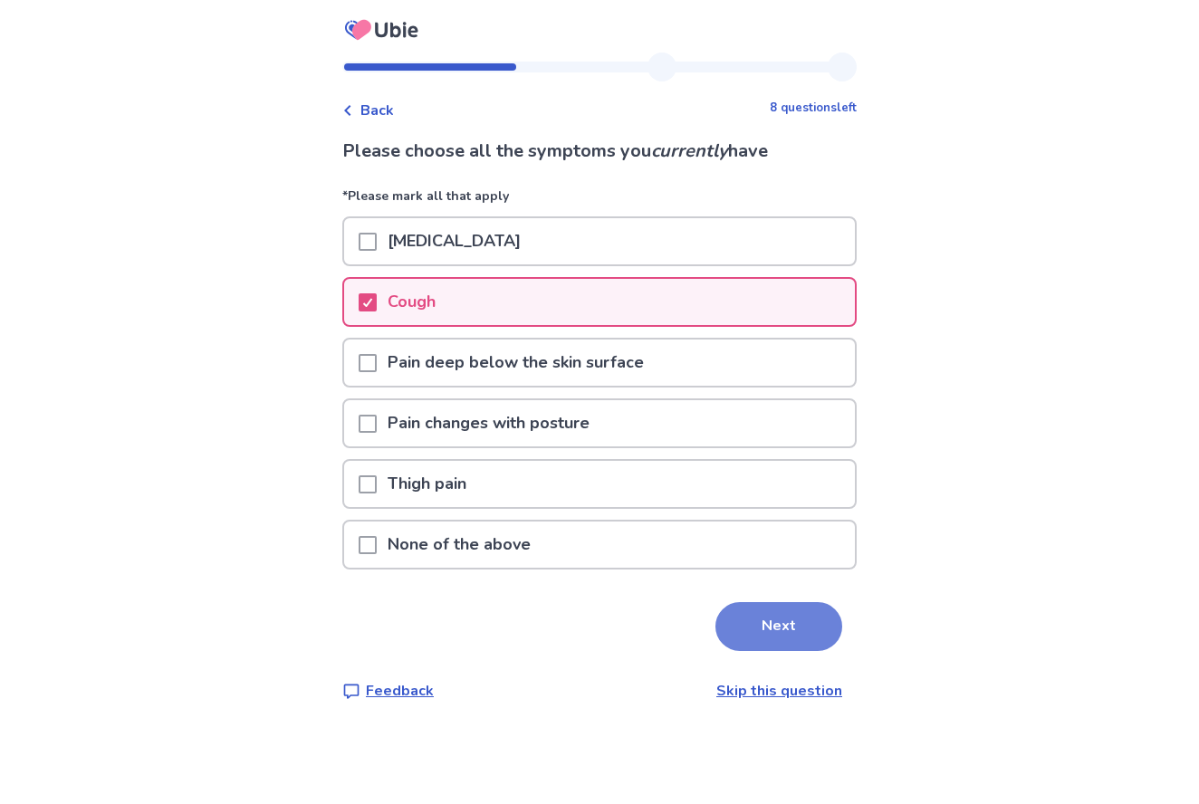
click at [779, 617] on button "Next" at bounding box center [778, 626] width 127 height 49
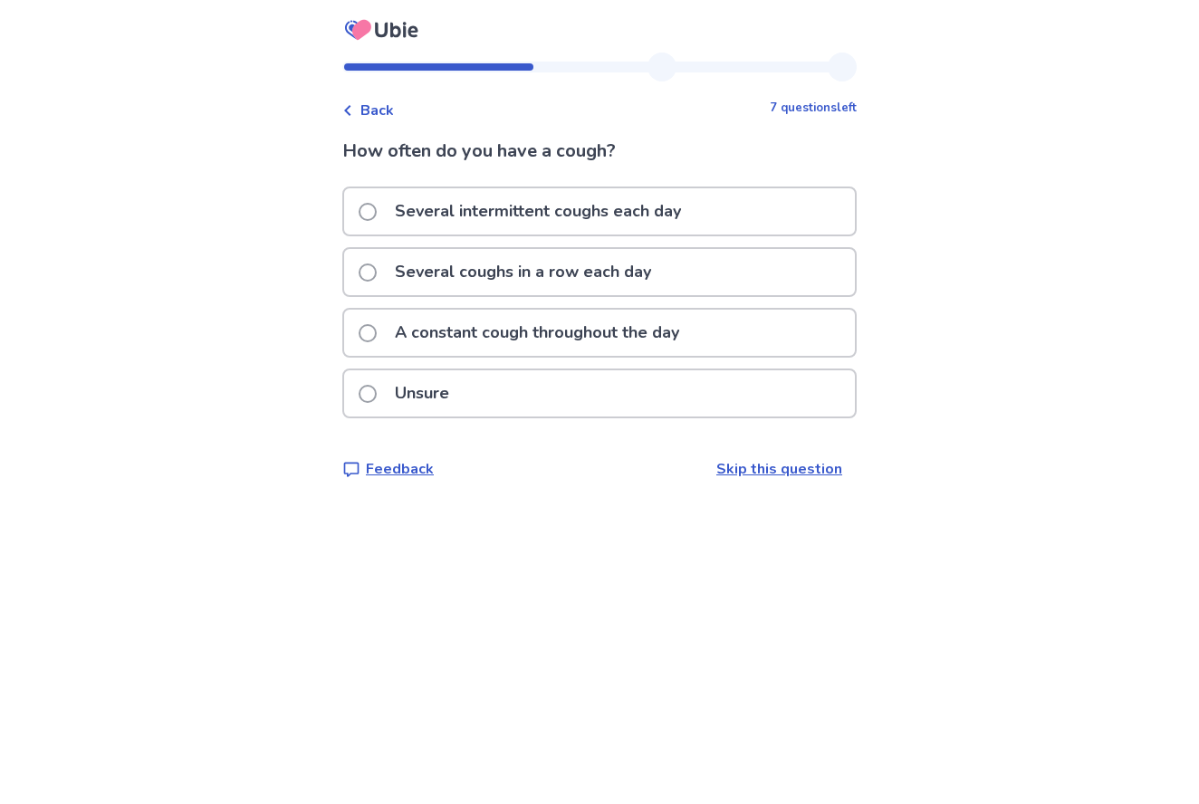
click at [377, 207] on span at bounding box center [367, 212] width 18 height 18
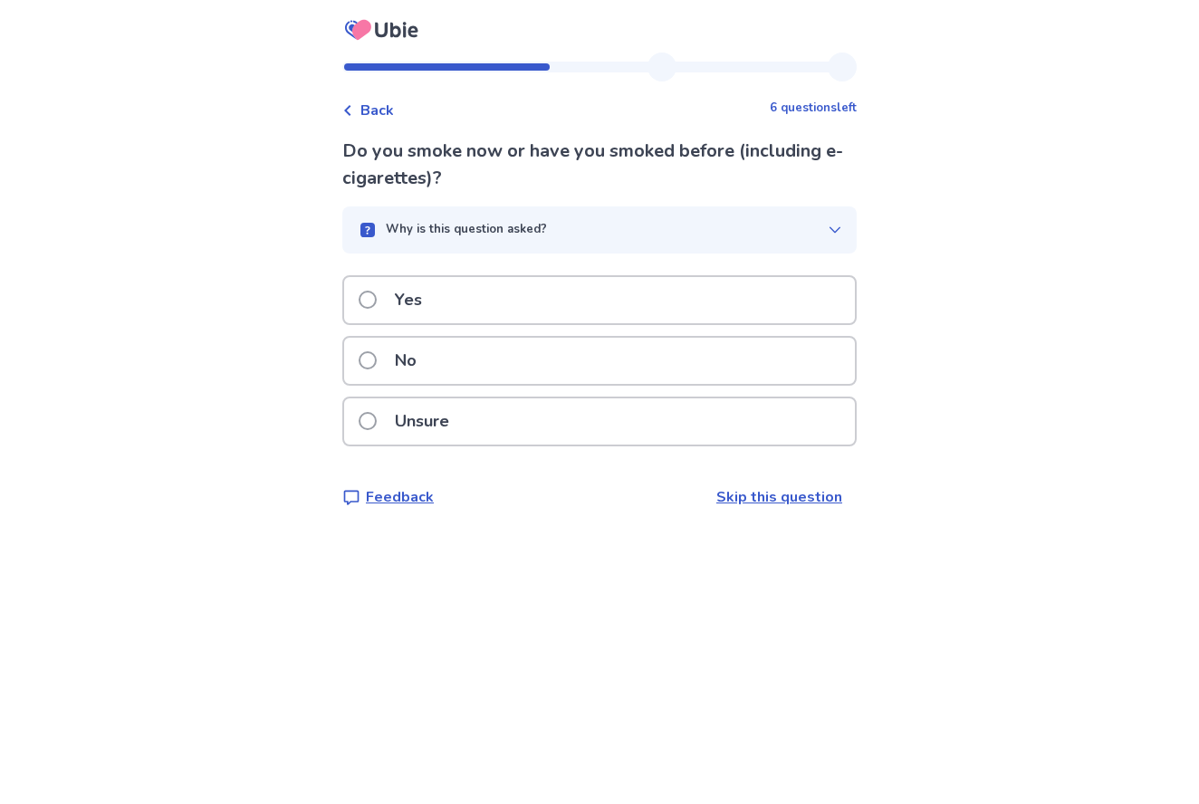
click at [373, 353] on label "No" at bounding box center [392, 361] width 69 height 46
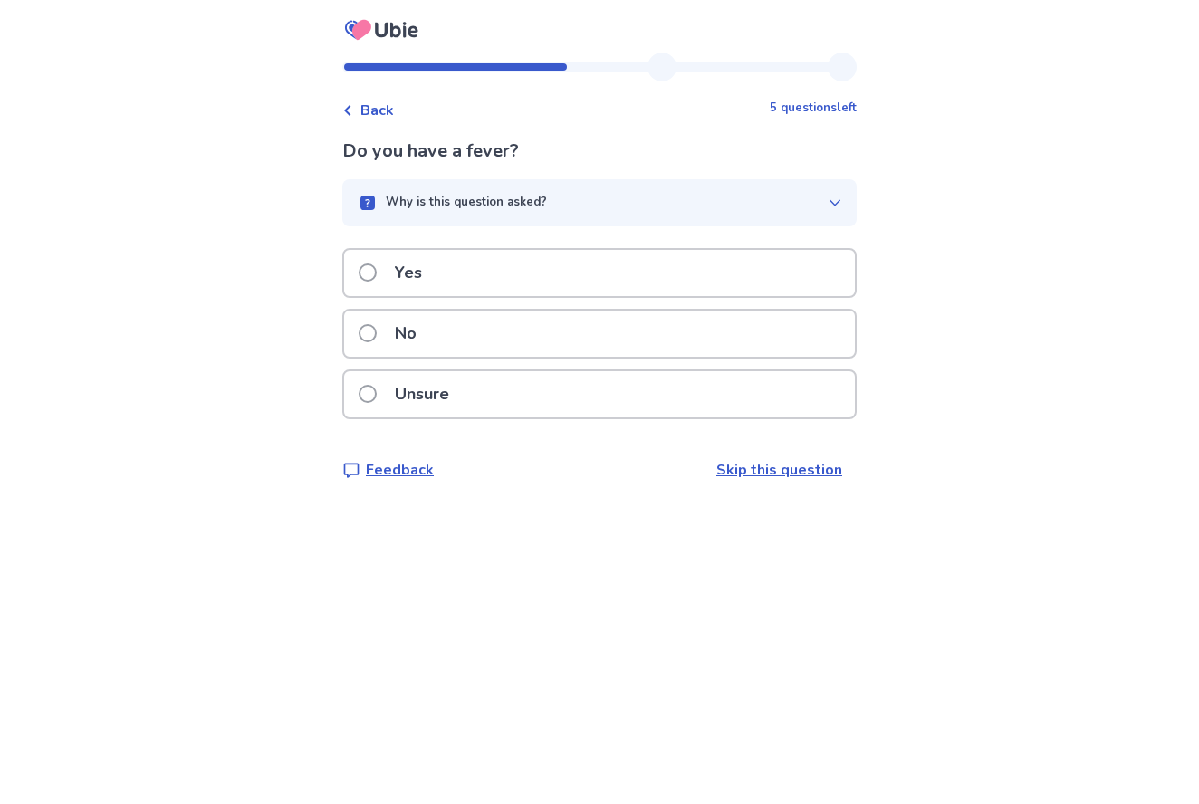
click at [377, 329] on span at bounding box center [367, 333] width 18 height 18
click at [370, 270] on span at bounding box center [367, 272] width 18 height 18
click at [388, 266] on label "Yes" at bounding box center [395, 273] width 74 height 46
click at [377, 267] on span at bounding box center [367, 272] width 18 height 18
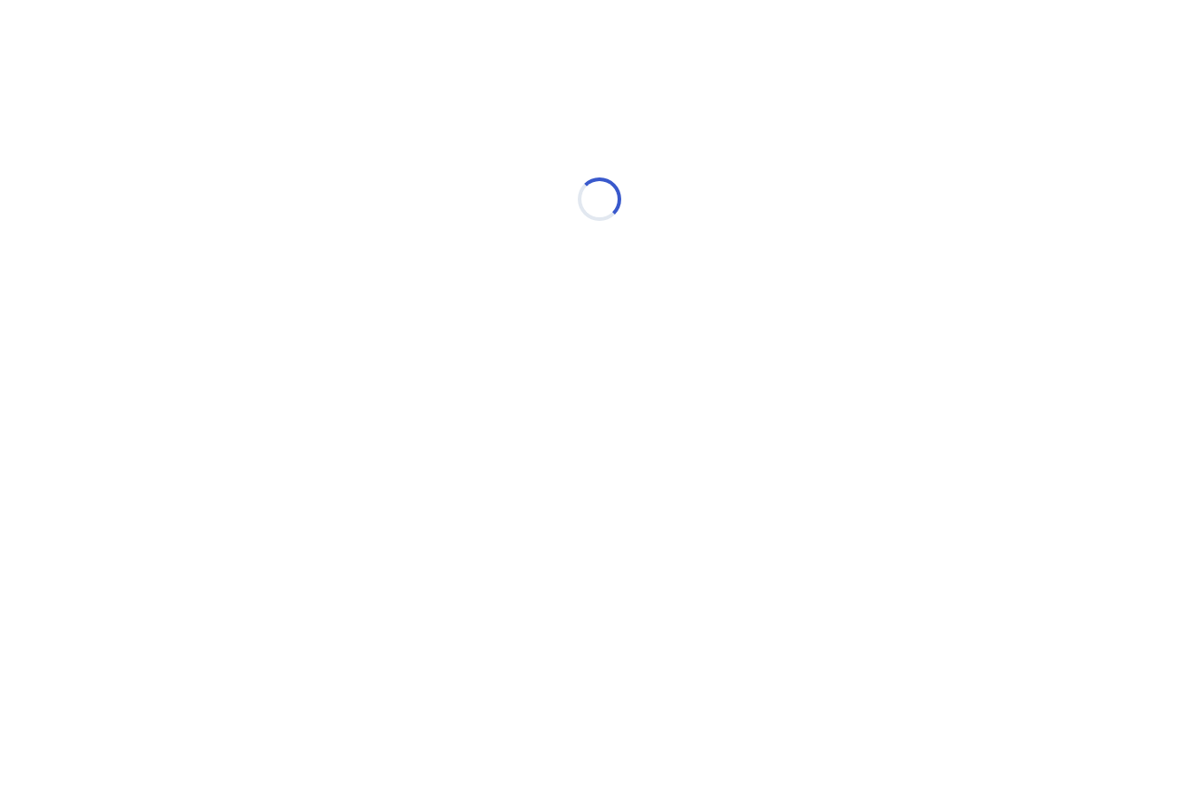
select select "*"
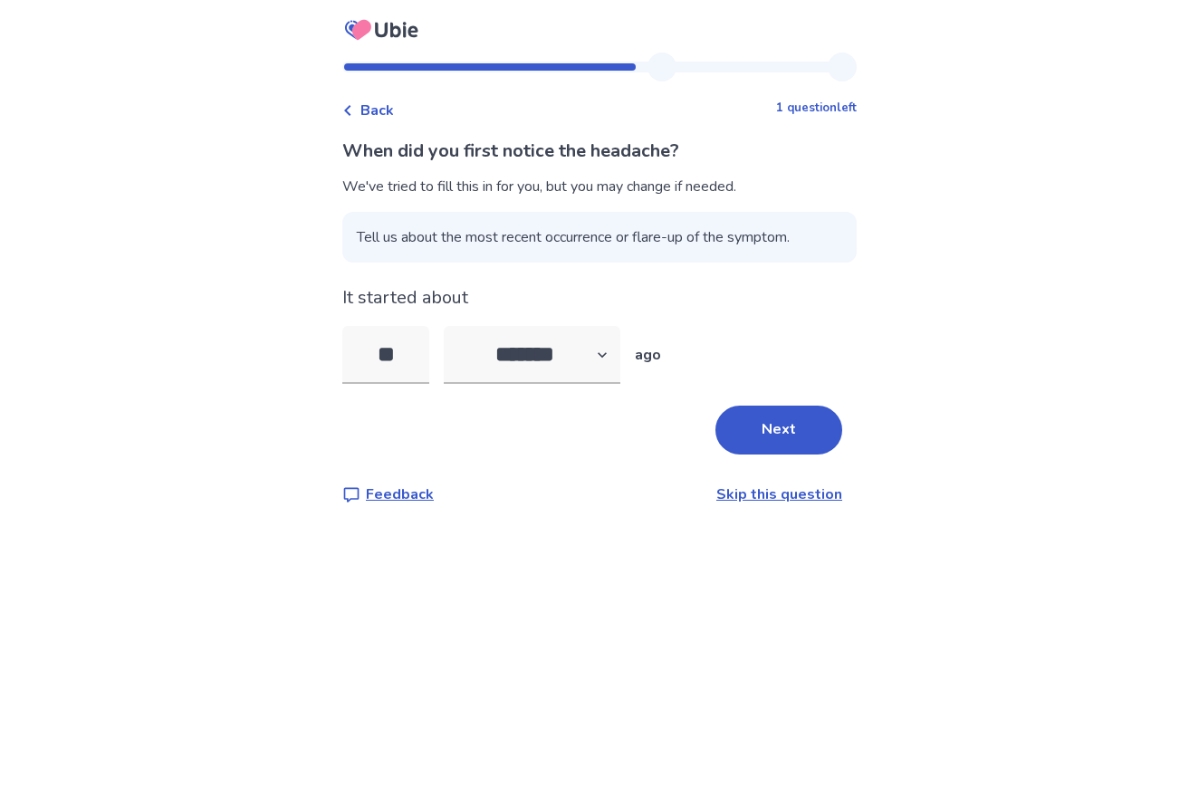
click at [477, 238] on span "Tell us about the most recent occurrence or flare-up of the symptom." at bounding box center [599, 237] width 514 height 51
click at [429, 244] on span "Tell us about the most recent occurrence or flare-up of the symptom." at bounding box center [599, 237] width 514 height 51
click at [438, 236] on span "Tell us about the most recent occurrence or flare-up of the symptom." at bounding box center [599, 237] width 514 height 51
click at [531, 232] on span "Tell us about the most recent occurrence or flare-up of the symptom." at bounding box center [599, 237] width 514 height 51
click at [545, 239] on span "Tell us about the most recent occurrence or flare-up of the symptom." at bounding box center [599, 237] width 514 height 51
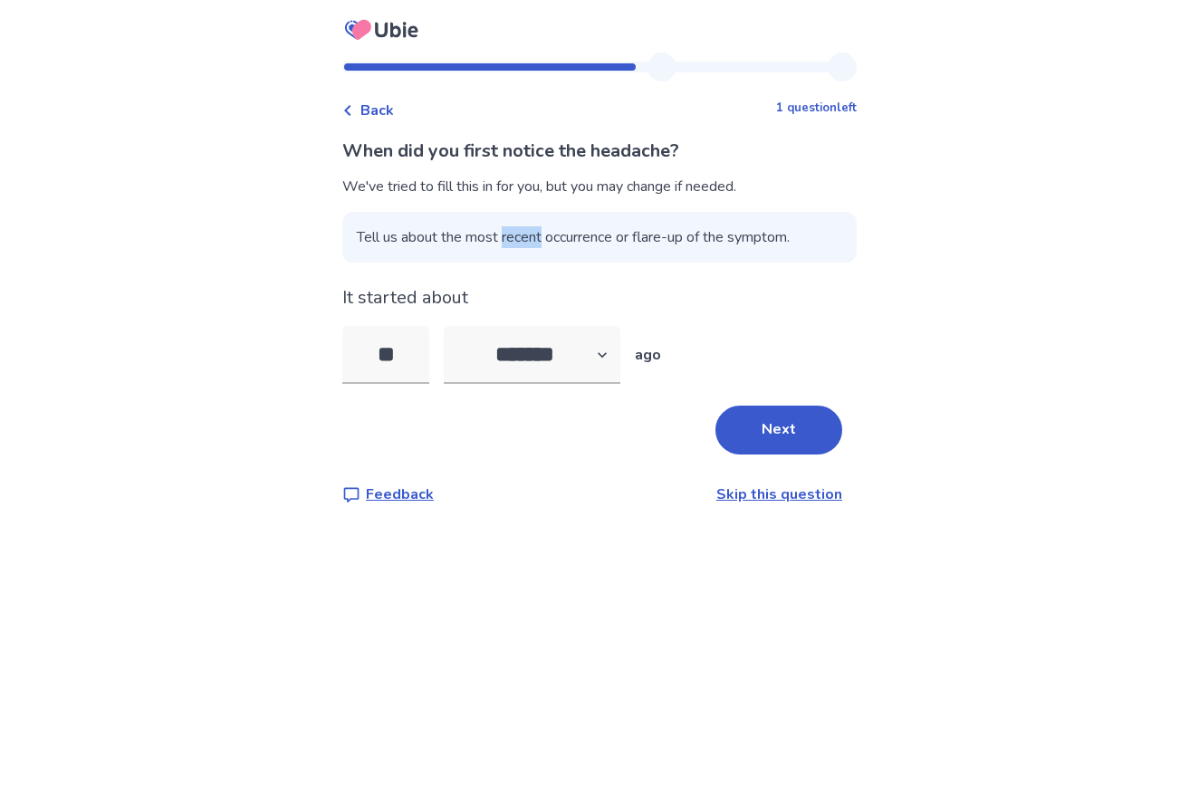
click at [545, 239] on span "Tell us about the most recent occurrence or flare-up of the symptom." at bounding box center [599, 237] width 514 height 51
click at [672, 271] on div "When did you first notice the headache? We've tried to fill this in for you, bu…" at bounding box center [599, 322] width 514 height 368
click at [779, 430] on button "Next" at bounding box center [778, 430] width 127 height 49
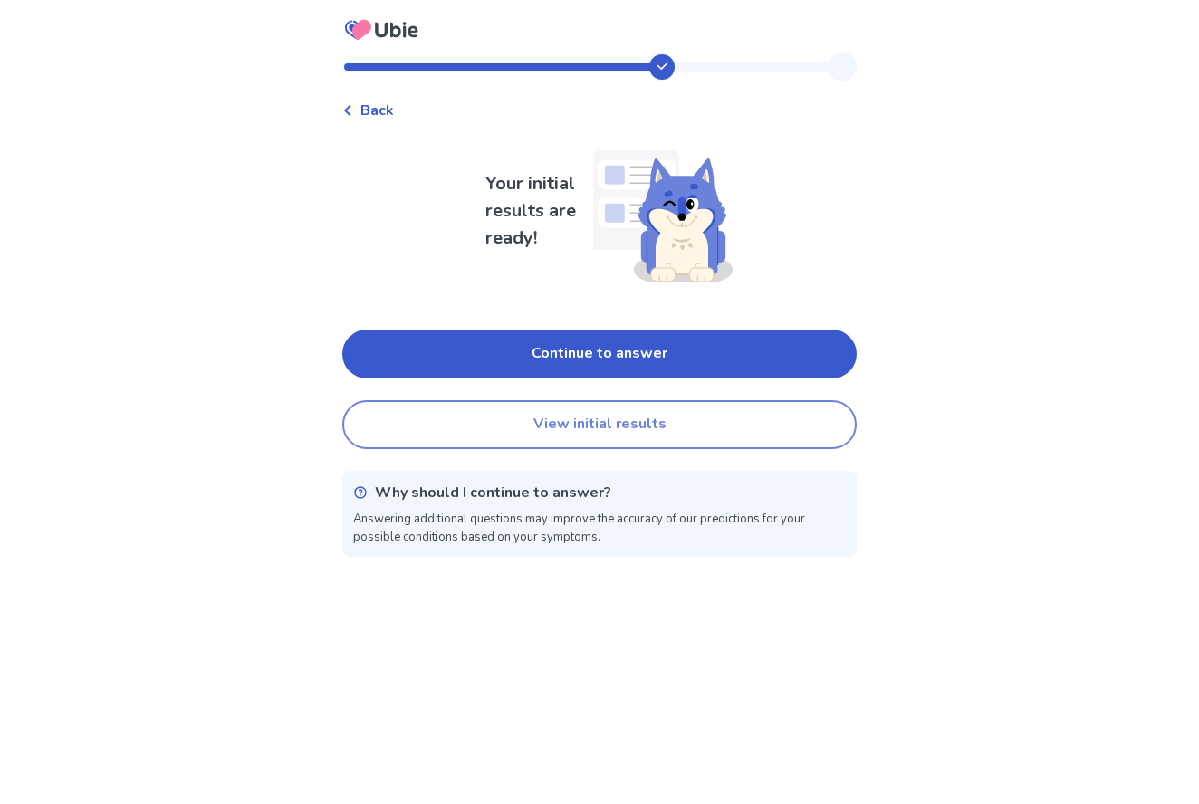
click at [672, 431] on button "View initial results" at bounding box center [599, 424] width 514 height 49
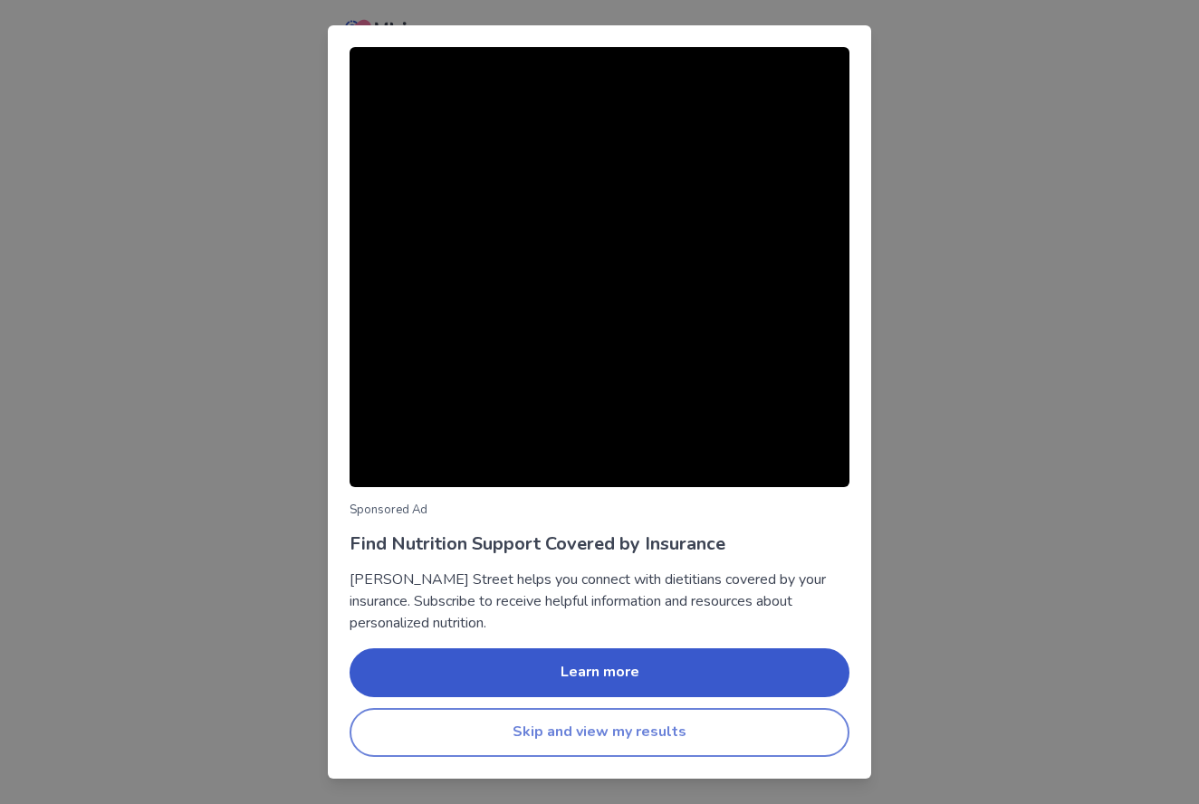
click at [712, 721] on button "Skip and view my results" at bounding box center [599, 732] width 500 height 49
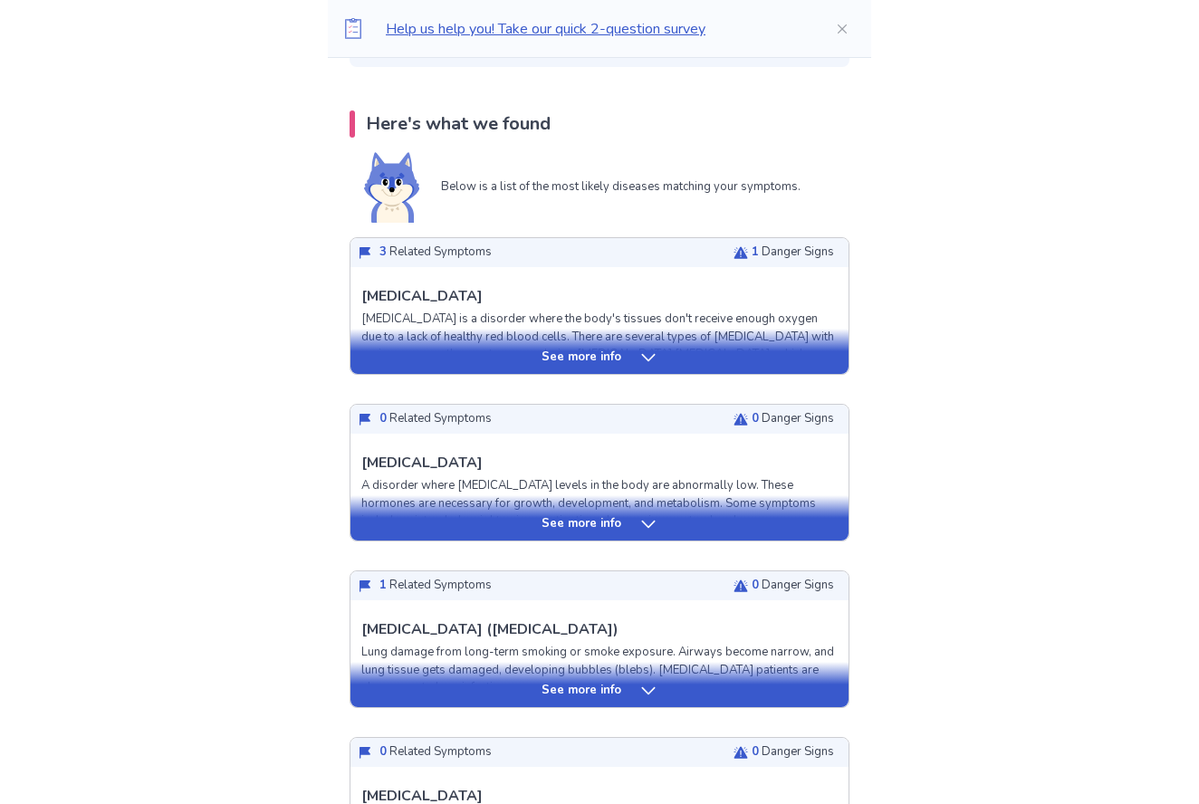
scroll to position [323, 0]
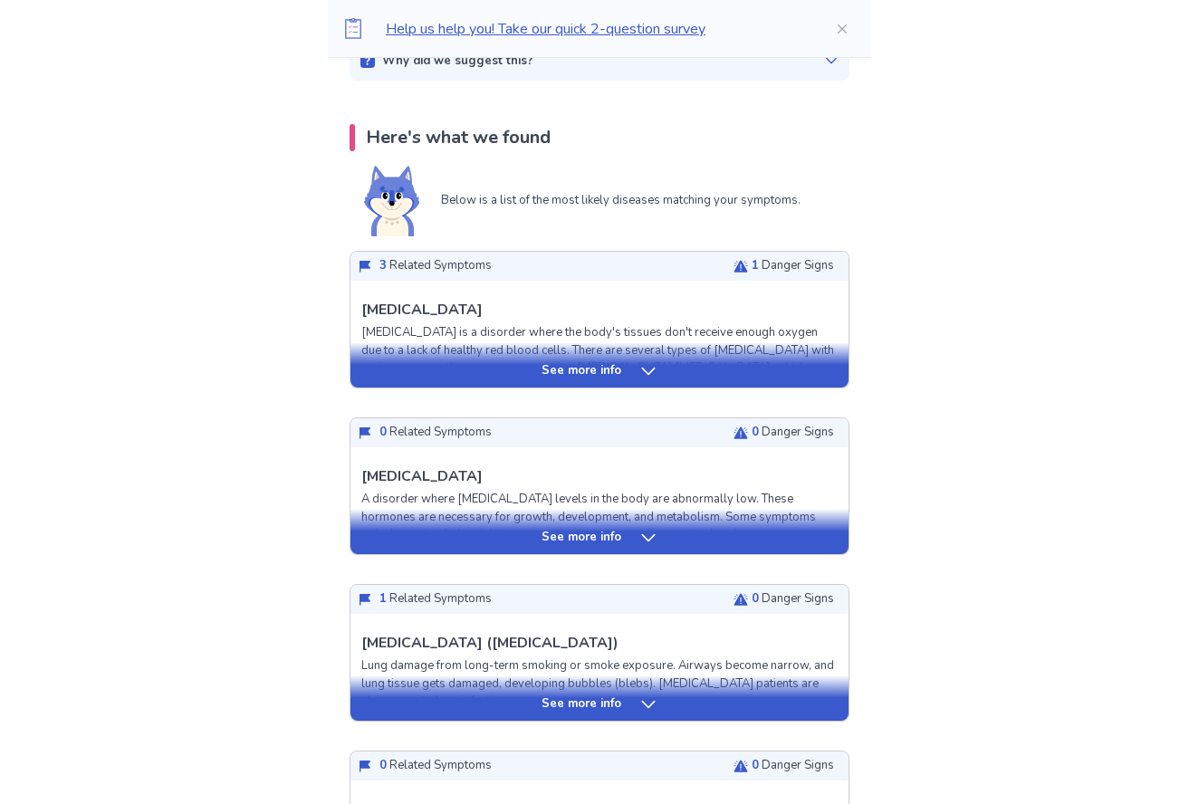
click at [642, 372] on icon at bounding box center [648, 371] width 18 height 18
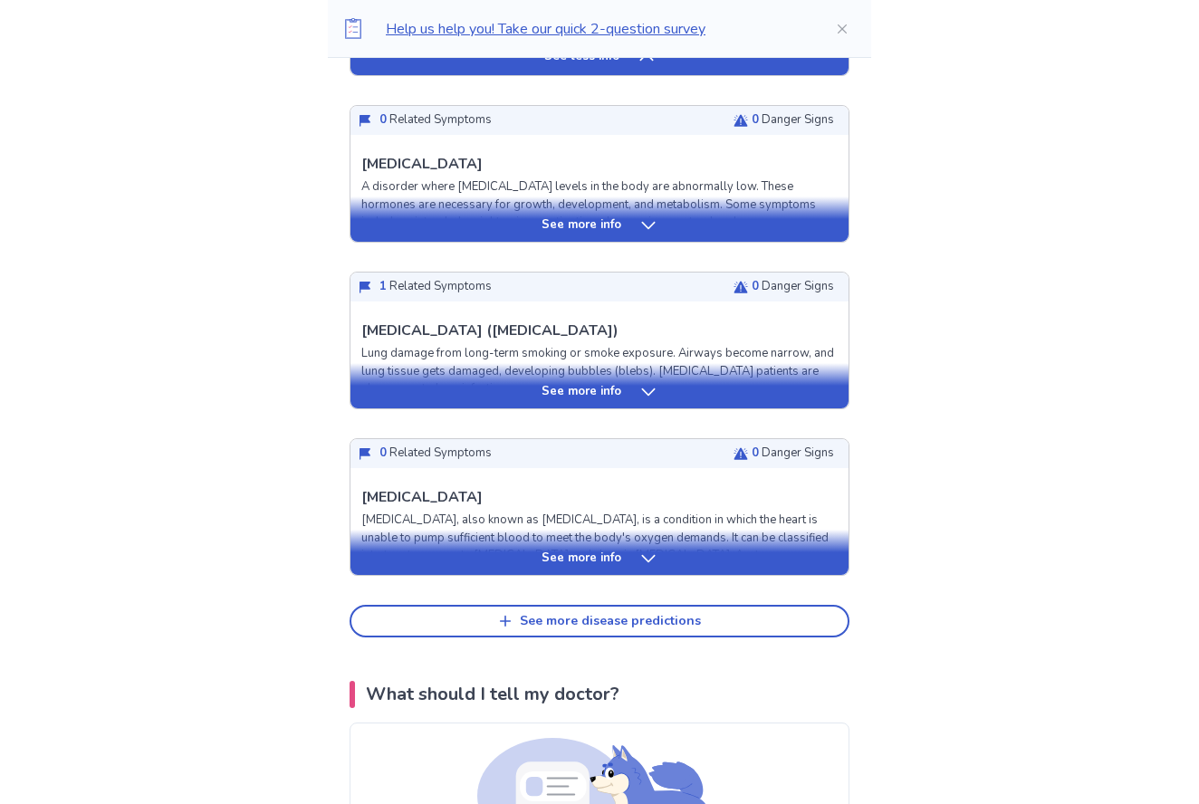
scroll to position [2040, 0]
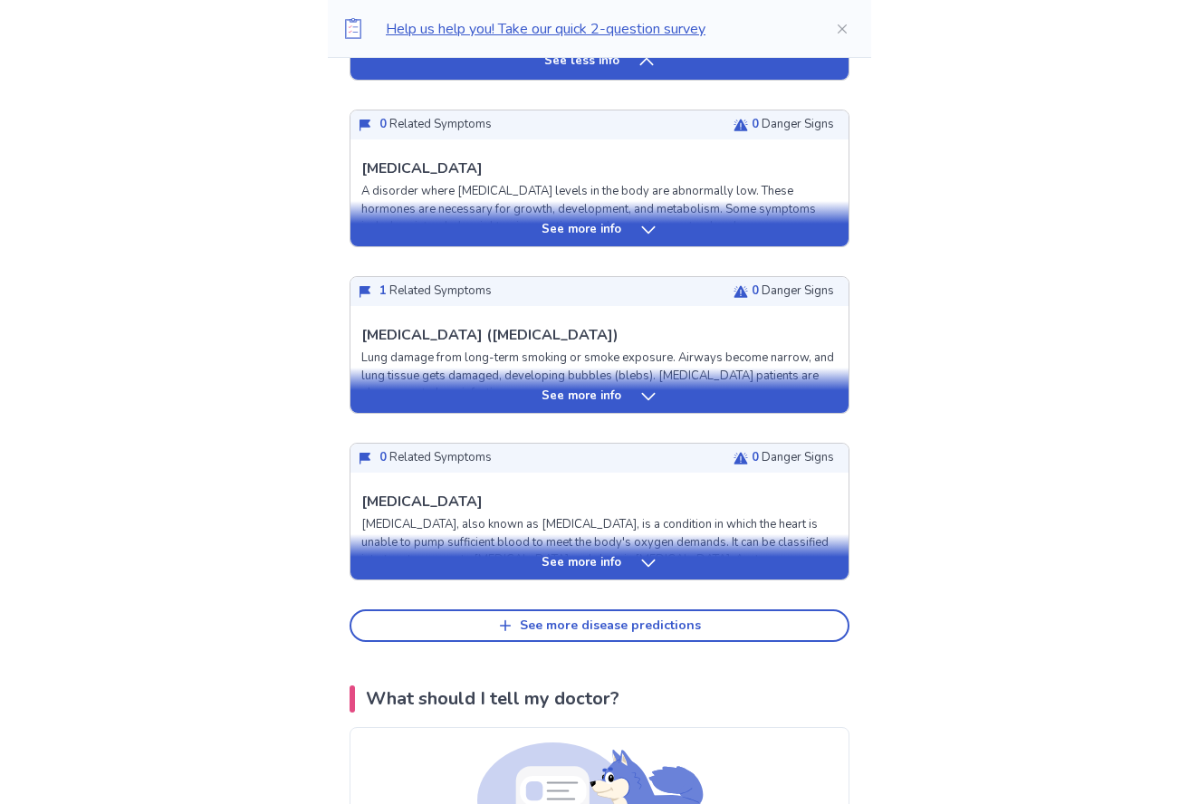
click at [626, 554] on div "See more info" at bounding box center [599, 563] width 498 height 18
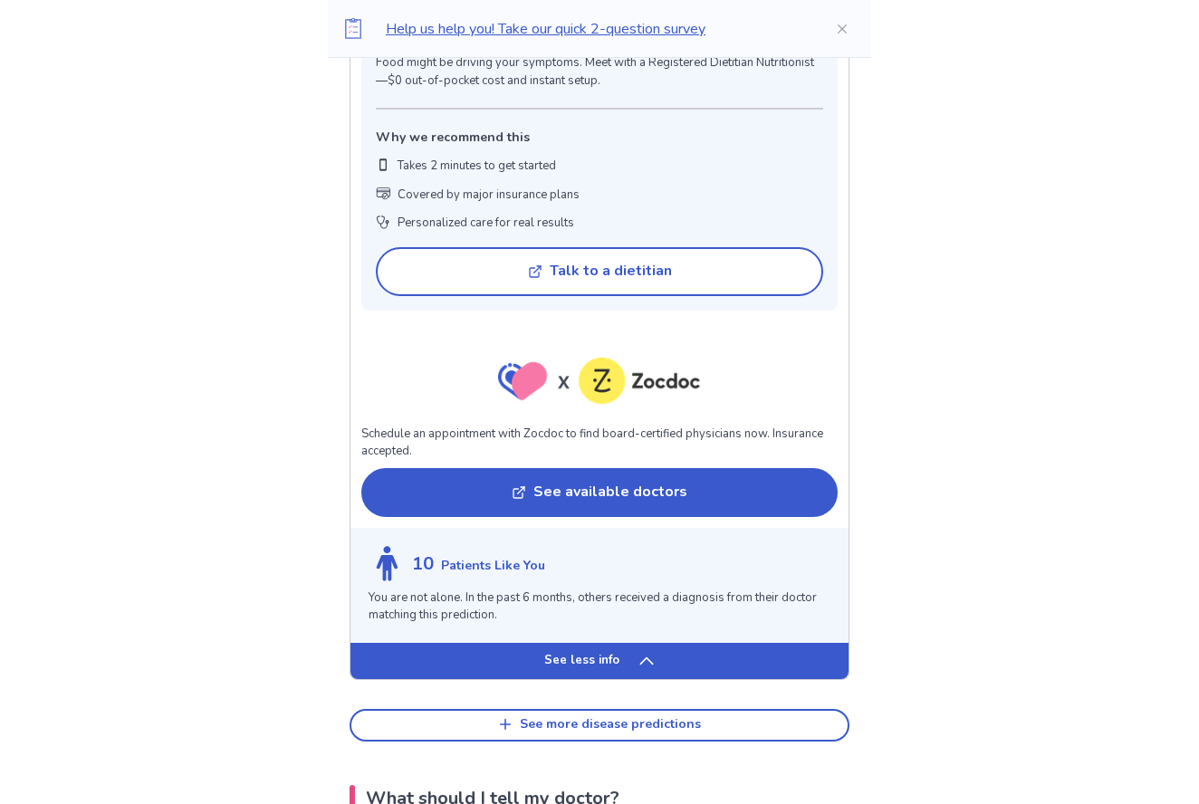
scroll to position [3504, 0]
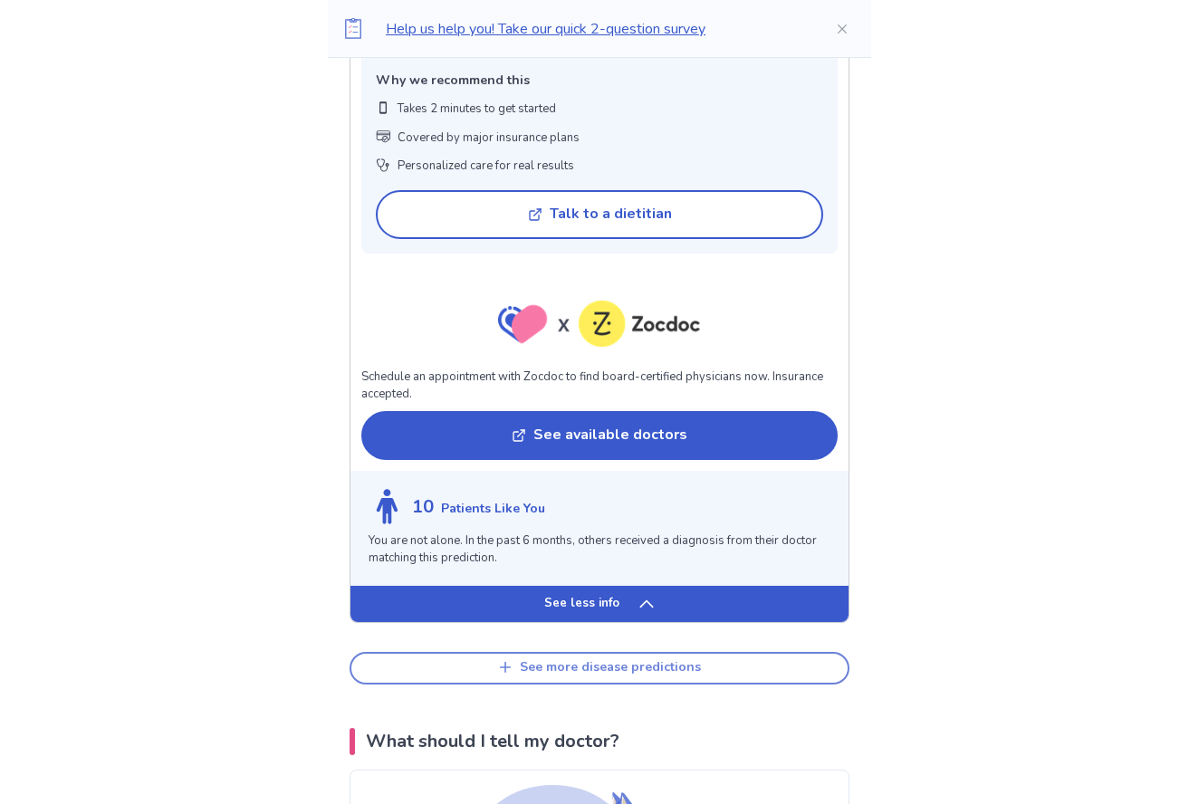
click at [650, 660] on div "See more disease predictions" at bounding box center [610, 667] width 181 height 15
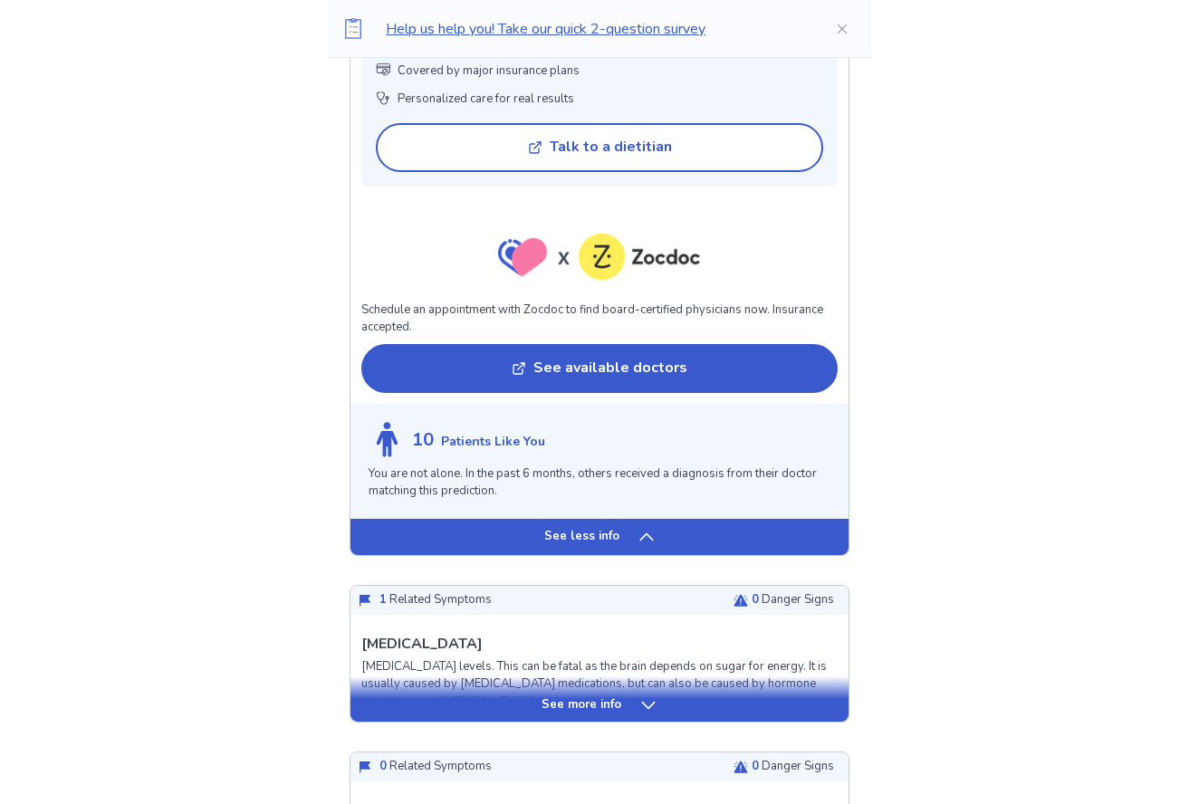
scroll to position [3625, 0]
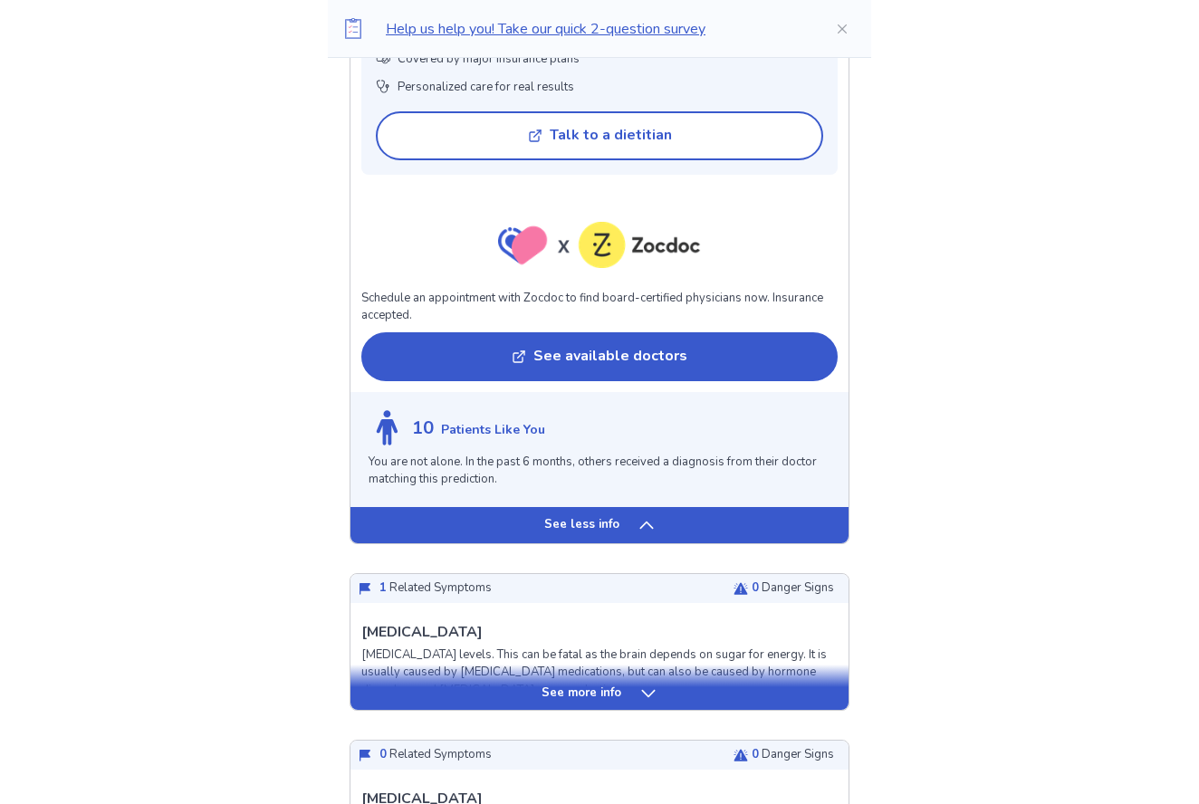
click at [609, 684] on p "See more info" at bounding box center [581, 693] width 80 height 18
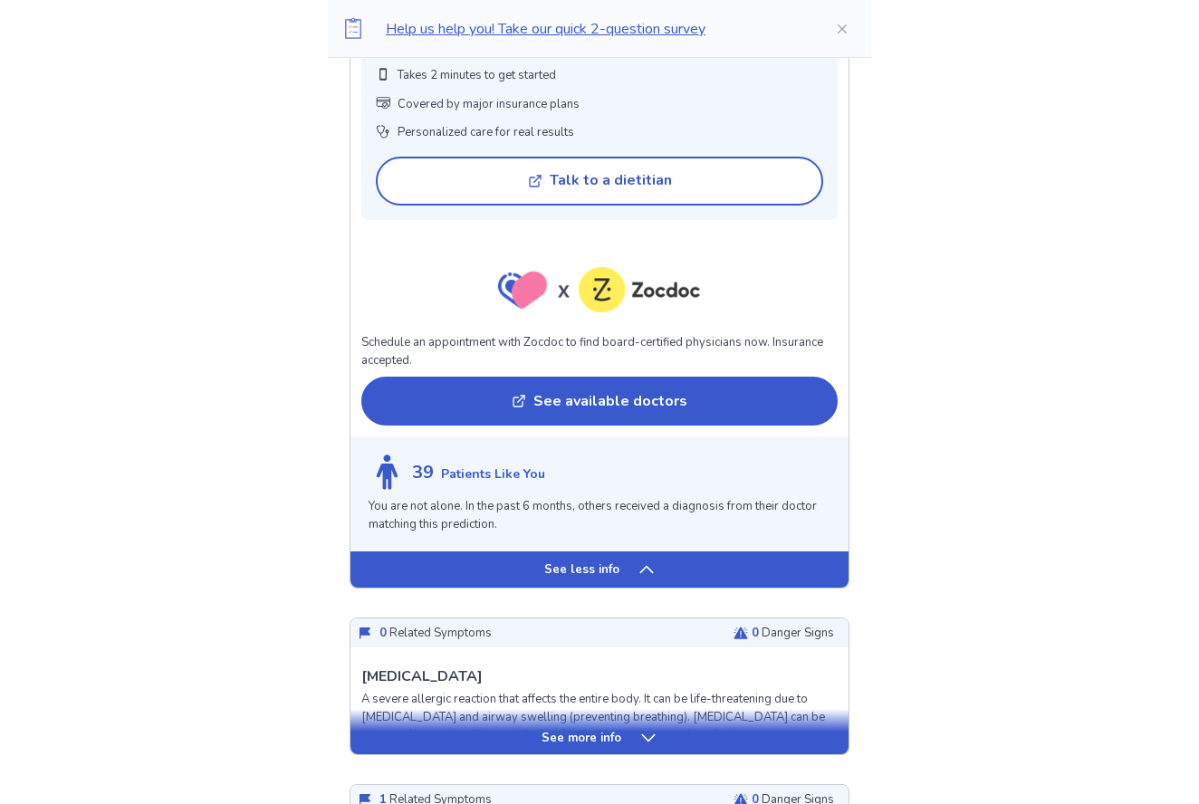
scroll to position [5106, 0]
